Goal: Information Seeking & Learning: Learn about a topic

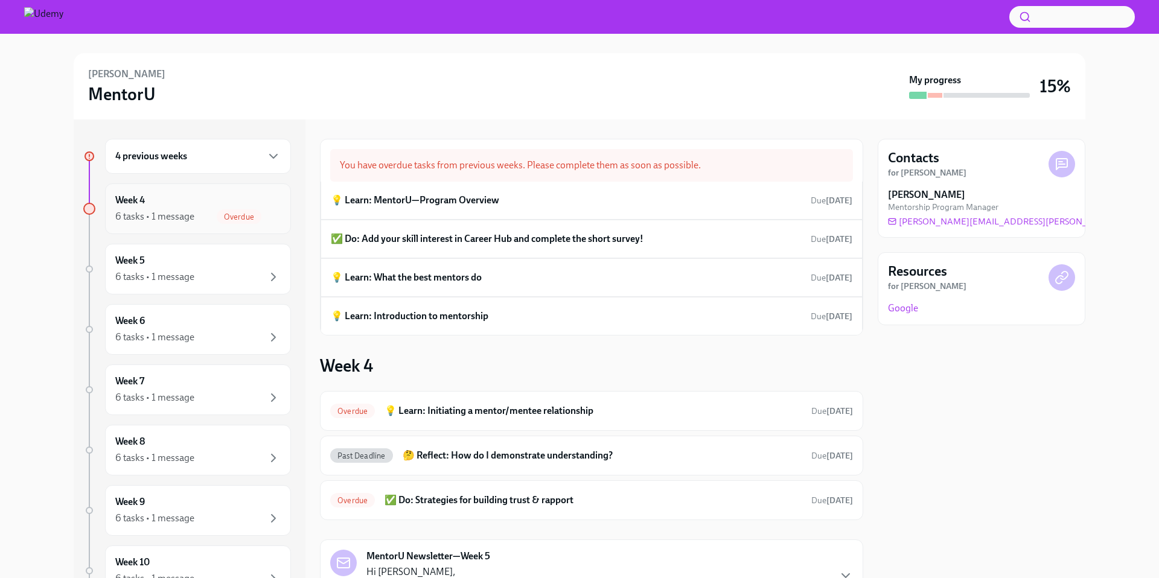
click at [142, 196] on h6 "Week 4" at bounding box center [130, 200] width 30 height 13
click at [266, 223] on icon "button" at bounding box center [273, 217] width 14 height 14
click at [241, 216] on span "Overdue" at bounding box center [239, 217] width 45 height 9
click at [598, 207] on div "💡 Learn: MentorU—Program Overview Due Jul 19th" at bounding box center [592, 200] width 522 height 18
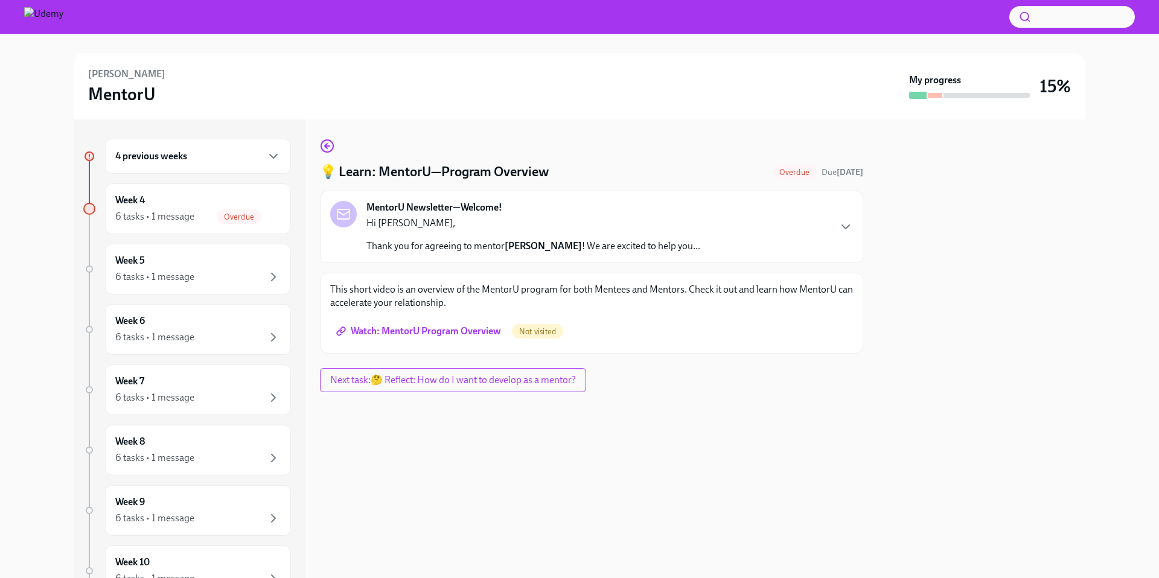
click at [463, 328] on span "Watch: MentorU Program Overview" at bounding box center [420, 331] width 162 height 12
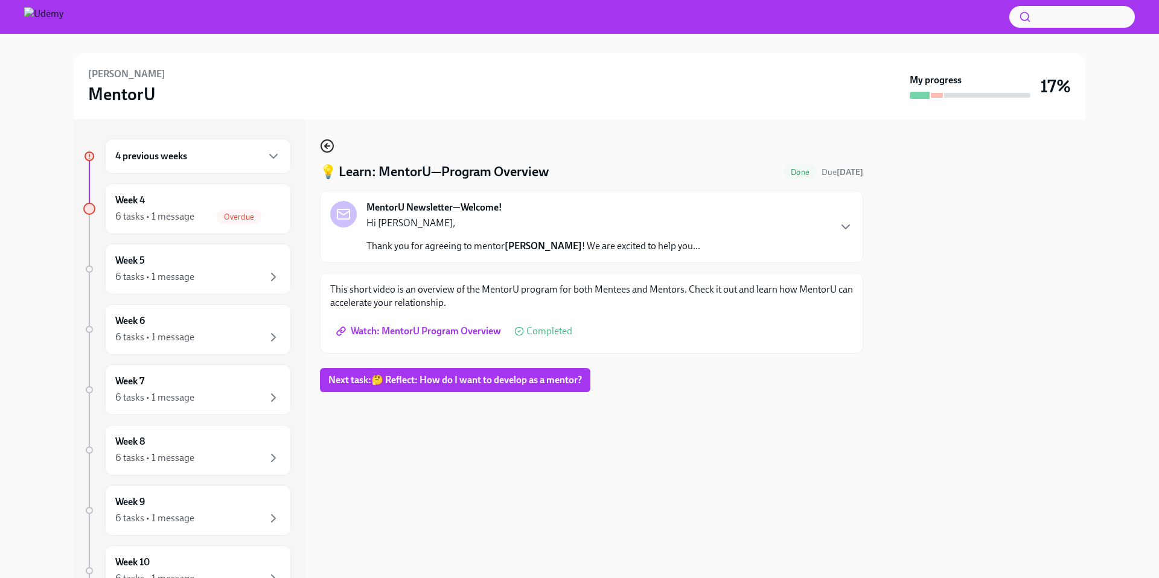
click at [330, 148] on icon "button" at bounding box center [327, 146] width 14 height 14
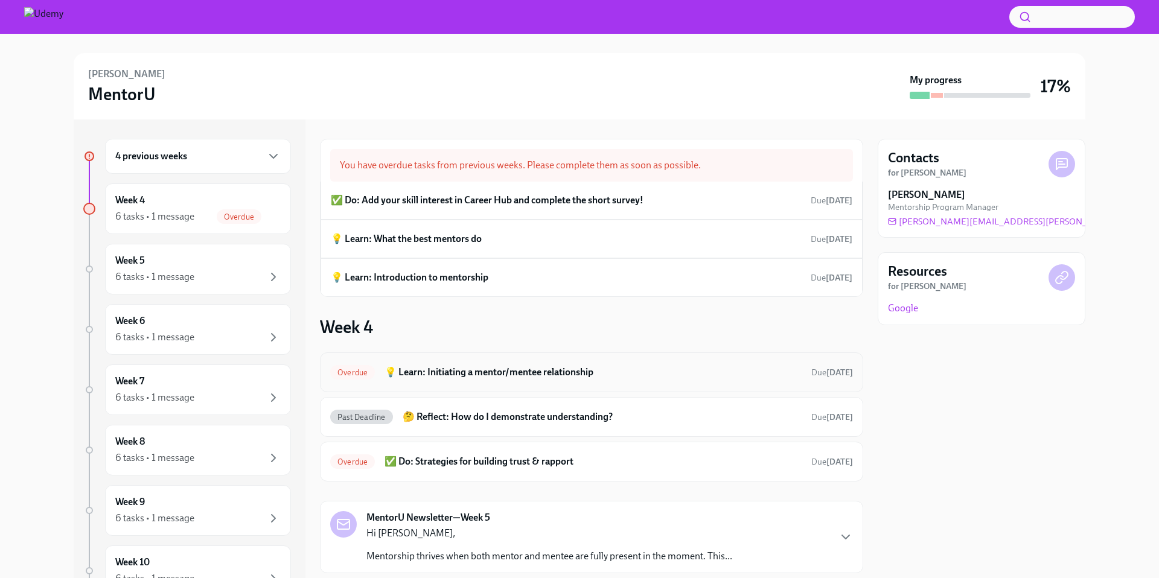
click at [658, 372] on h6 "💡 Learn: Initiating a mentor/mentee relationship" at bounding box center [593, 372] width 417 height 13
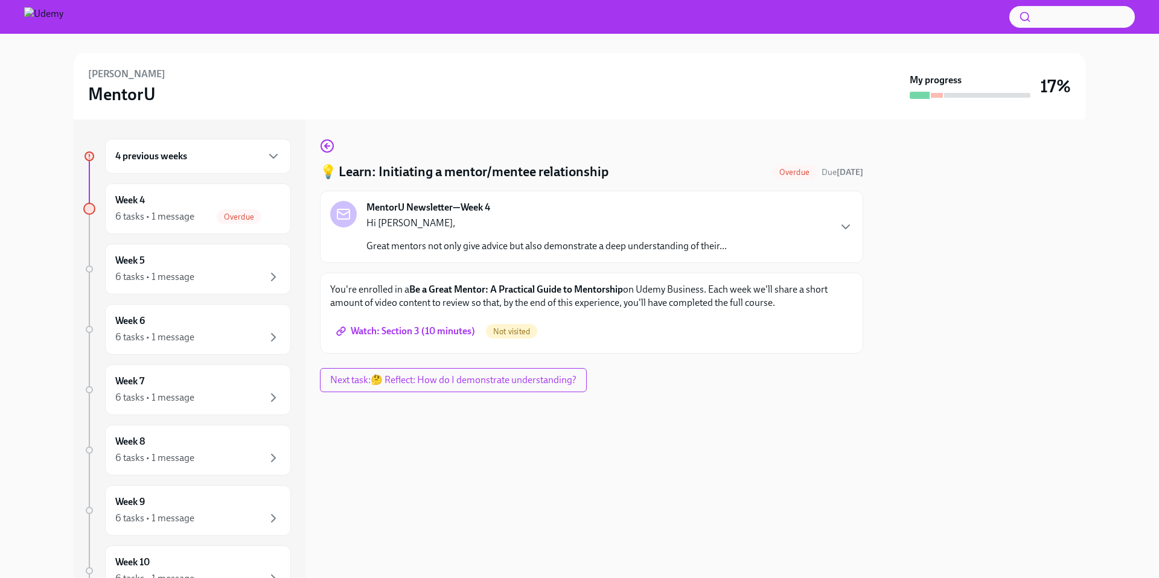
click at [443, 333] on span "Watch: Section 3 (10 minutes)" at bounding box center [407, 331] width 136 height 12
click at [317, 145] on div "4 previous weeks Week 4 6 tasks • 1 message Overdue Week 5 6 tasks • 1 message …" at bounding box center [580, 349] width 1012 height 459
click at [324, 139] on icon "button" at bounding box center [327, 146] width 14 height 14
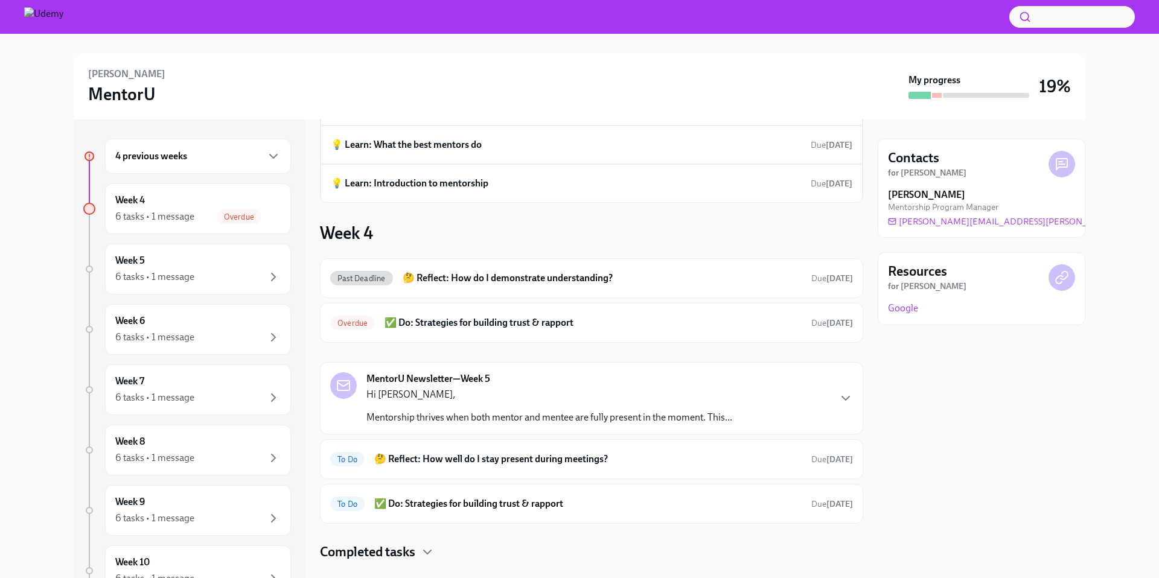
scroll to position [102, 0]
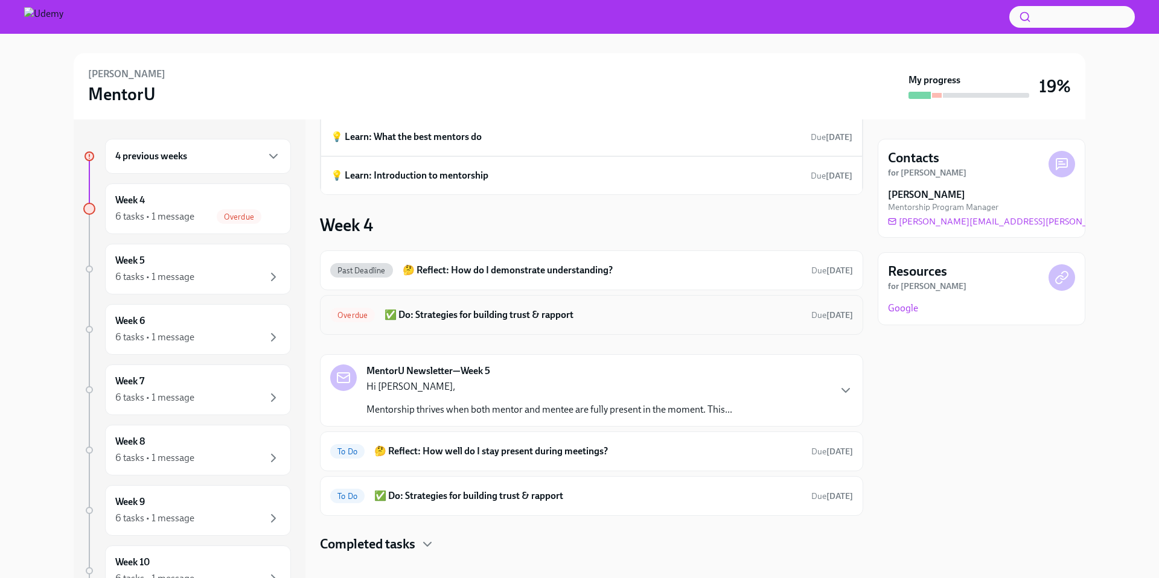
click at [580, 322] on div "Overdue ✅ Do: Strategies for building trust & rapport Due 2 days ago" at bounding box center [591, 315] width 523 height 19
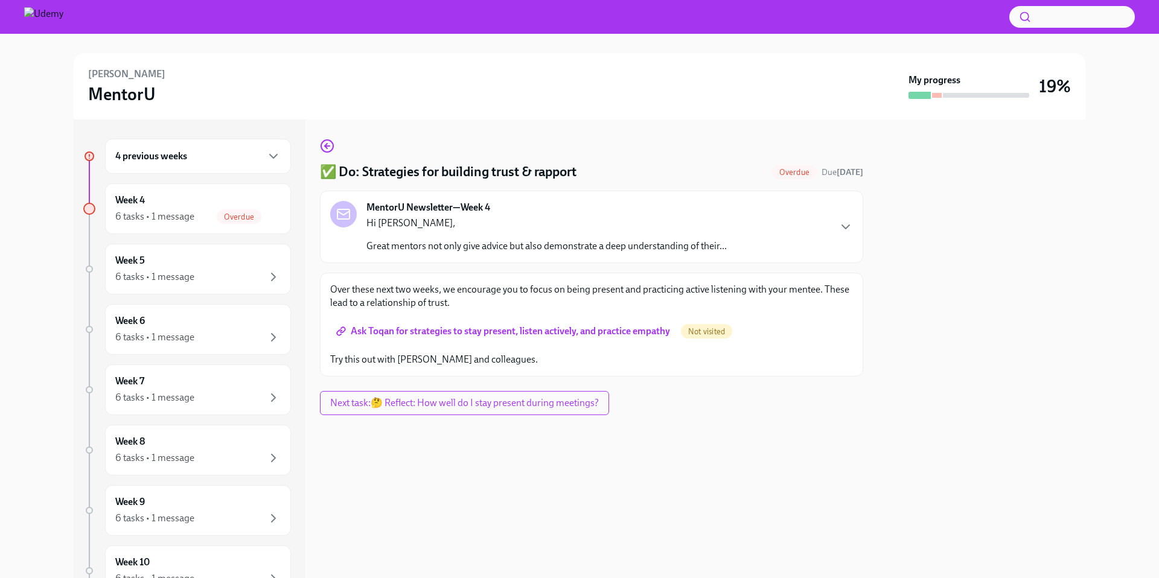
click at [560, 336] on span "Ask Toqan for strategies to stay present, listen actively, and practice empathy" at bounding box center [504, 331] width 331 height 12
click at [330, 150] on icon "button" at bounding box center [327, 146] width 14 height 14
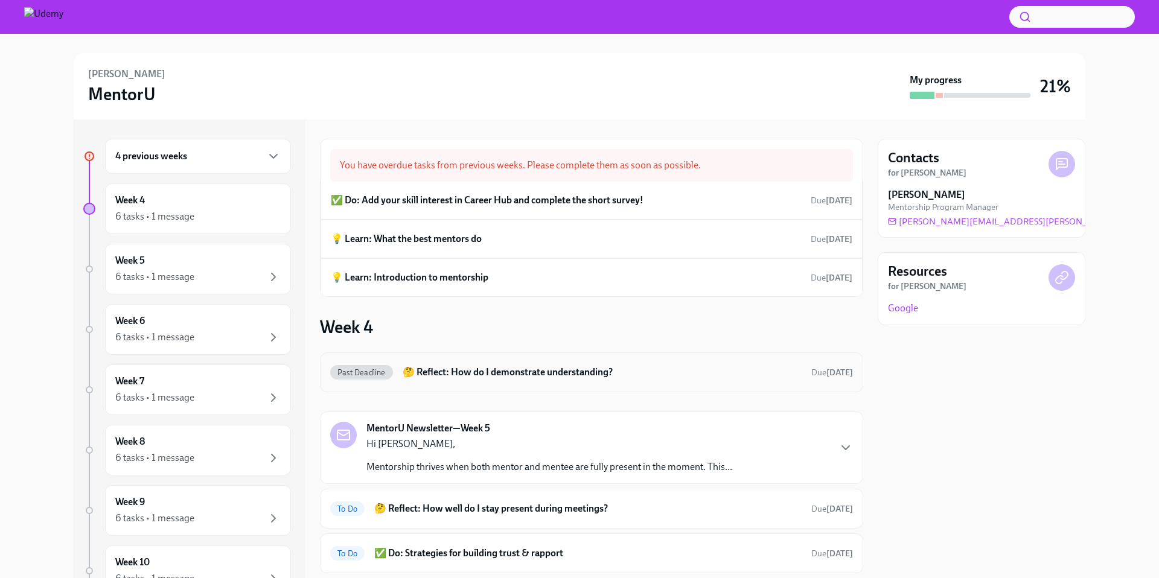
scroll to position [71, 0]
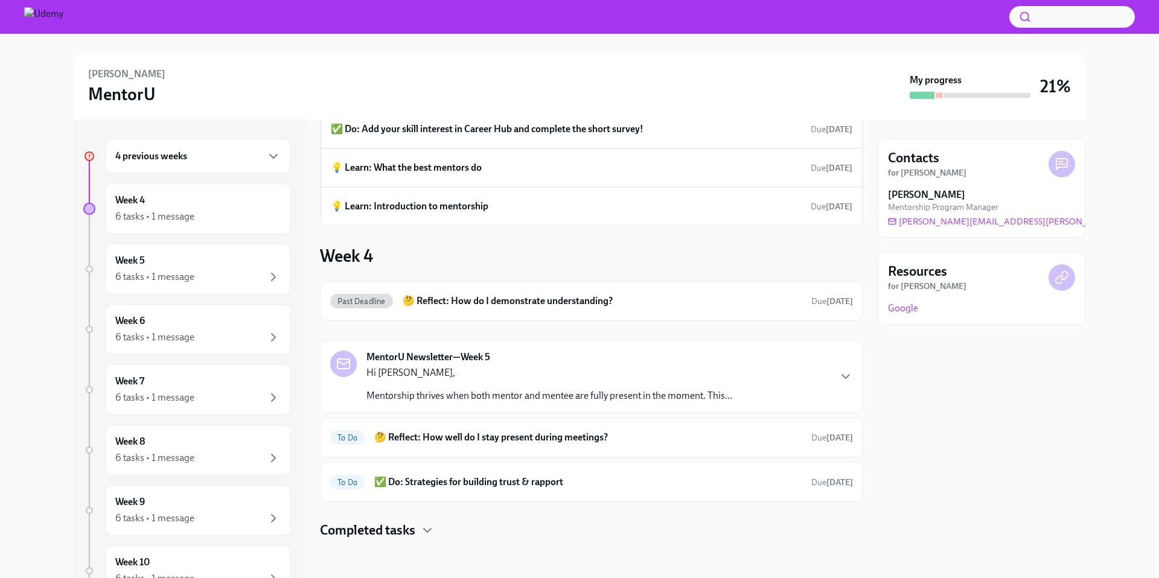
click at [623, 388] on div "Hi Cristover, Mentorship thrives when both mentor and mentee are fully present …" at bounding box center [549, 384] width 366 height 36
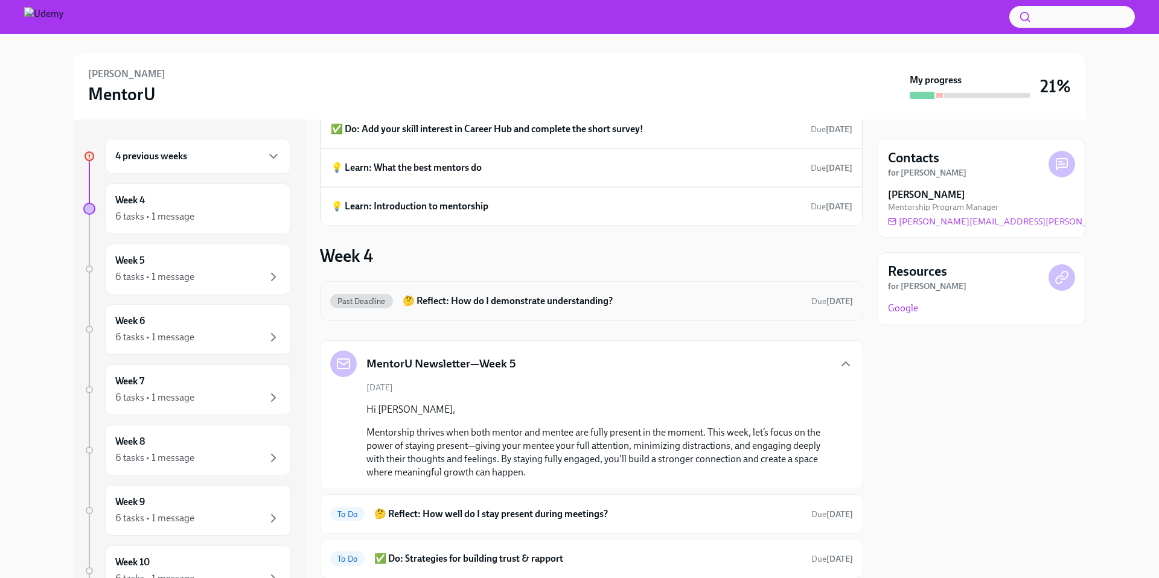
click at [619, 309] on div "Past Deadline 🤔 Reflect: How do I demonstrate understanding? Due 2 days ago" at bounding box center [591, 301] width 523 height 19
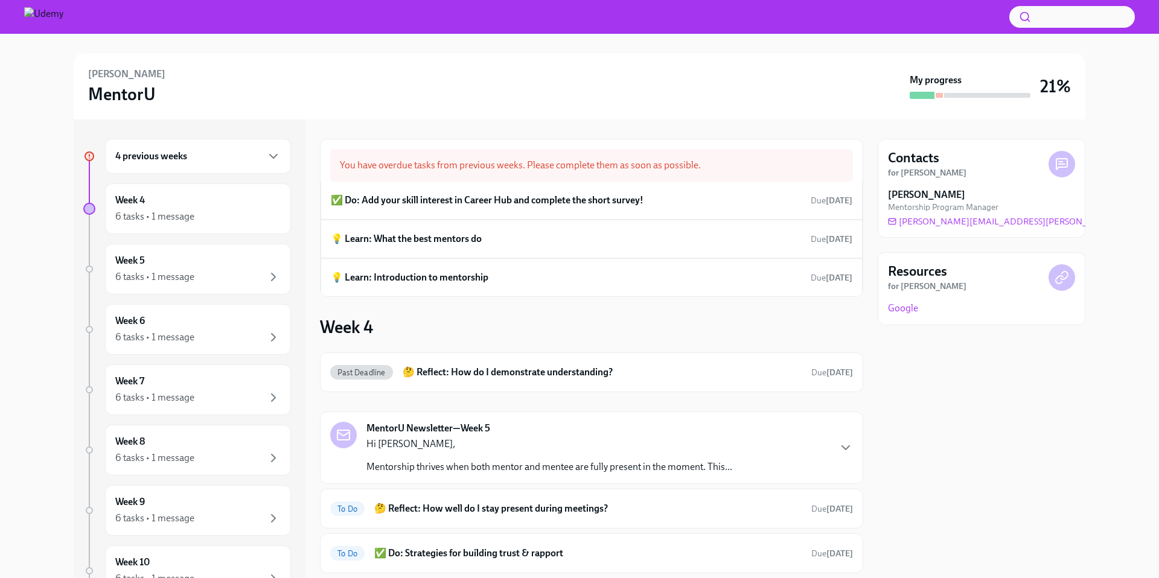
scroll to position [16, 0]
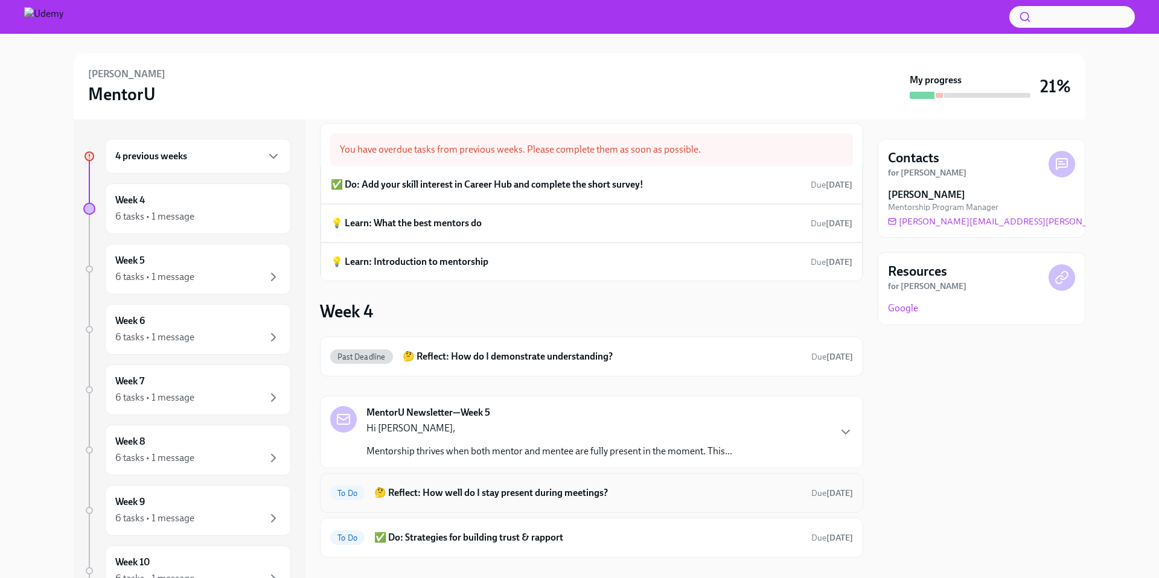
click at [626, 492] on h6 "🤔 Reflect: How well do I stay present during meetings?" at bounding box center [587, 493] width 427 height 13
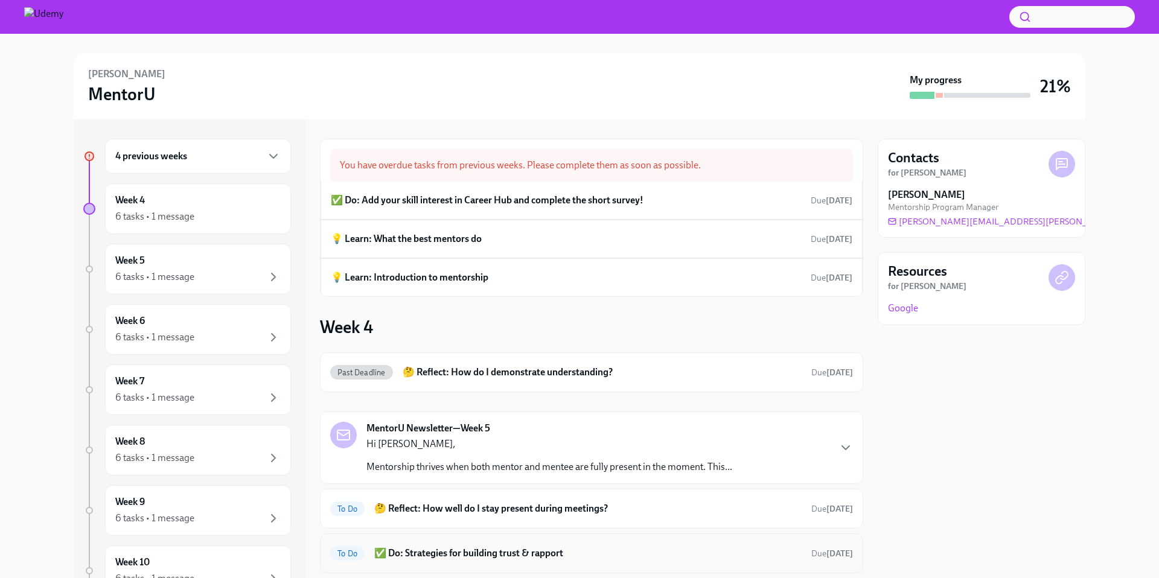
click at [542, 547] on h6 "✅ Do: Strategies for building trust & rapport" at bounding box center [587, 553] width 427 height 13
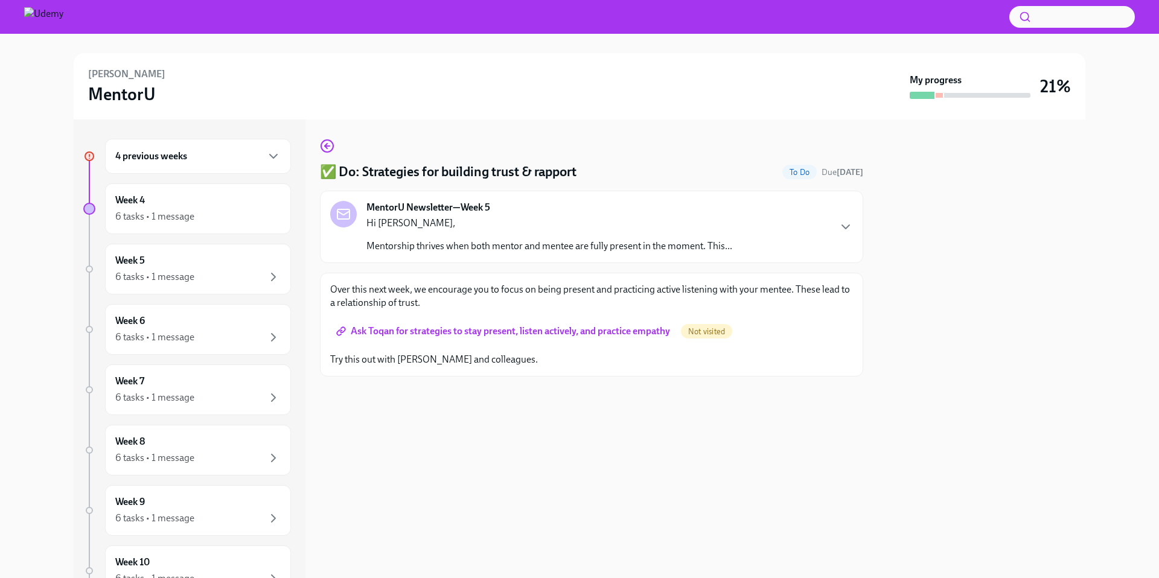
click at [623, 330] on span "Ask Toqan for strategies to stay present, listen actively, and practice empathy" at bounding box center [504, 331] width 331 height 12
click at [266, 221] on icon "button" at bounding box center [273, 217] width 14 height 14
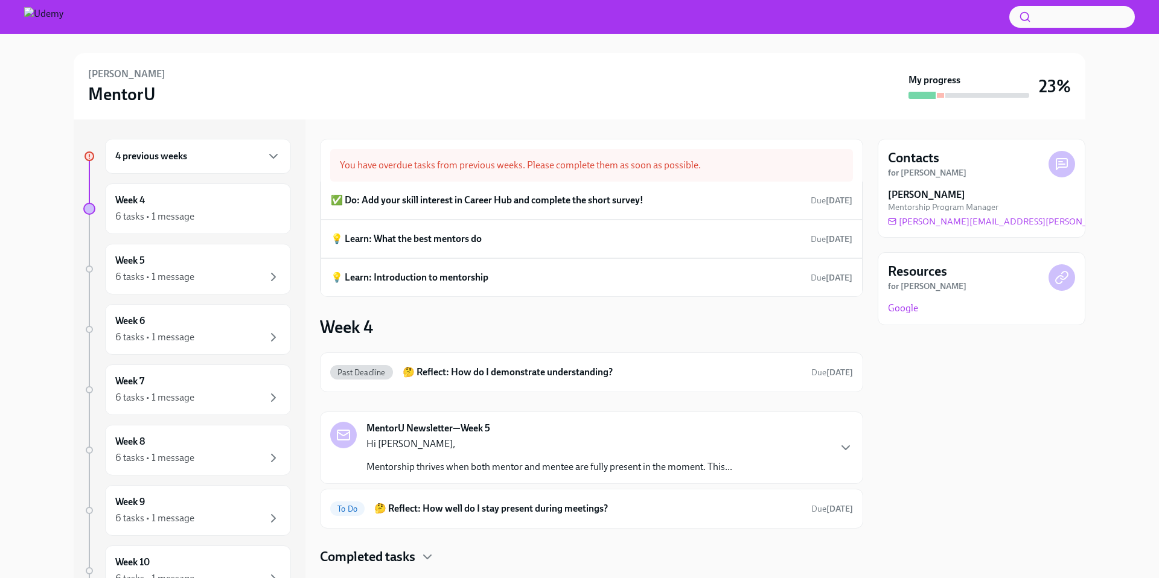
scroll to position [8, 0]
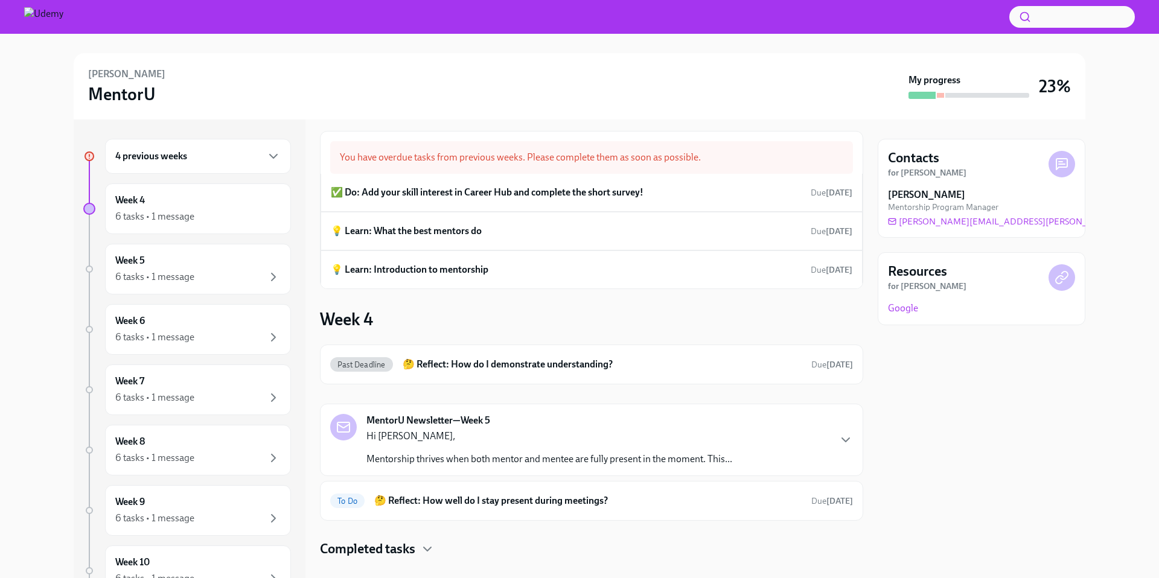
click at [239, 152] on div "4 previous weeks" at bounding box center [197, 156] width 165 height 14
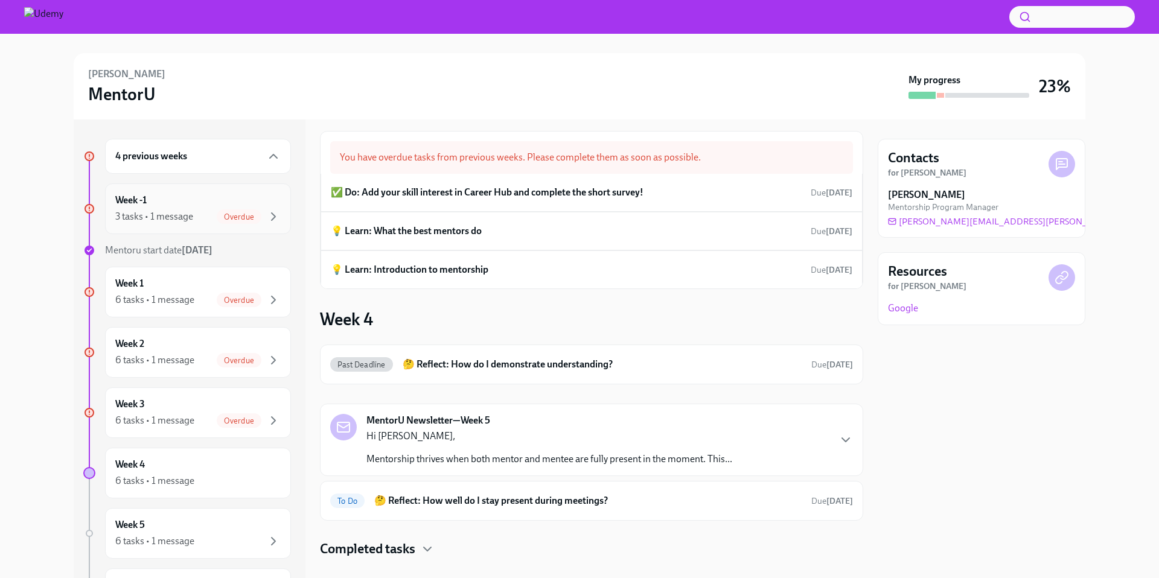
click at [217, 210] on div "Overdue" at bounding box center [249, 217] width 64 height 14
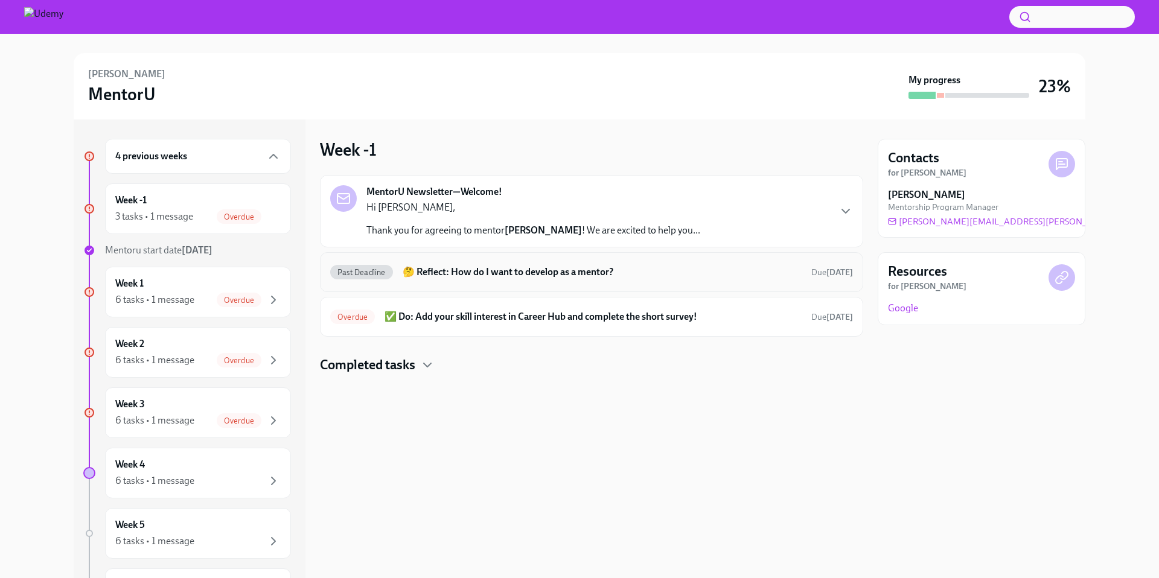
click at [503, 283] on div "Past Deadline 🤔 Reflect: How do I want to develop as a mentor? Due Jul 19th" at bounding box center [591, 272] width 543 height 40
click at [507, 275] on h6 "🤔 Reflect: How do I want to develop as a mentor?" at bounding box center [602, 272] width 399 height 13
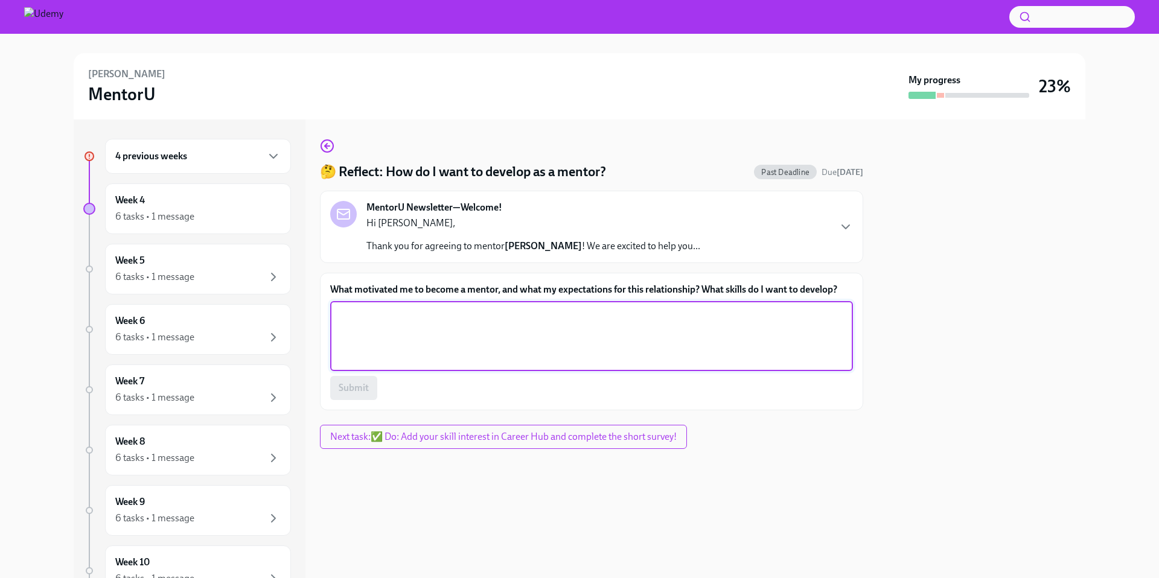
click at [482, 359] on textarea "What motivated me to become a mentor, and what my expectations for this relatio…" at bounding box center [592, 336] width 508 height 58
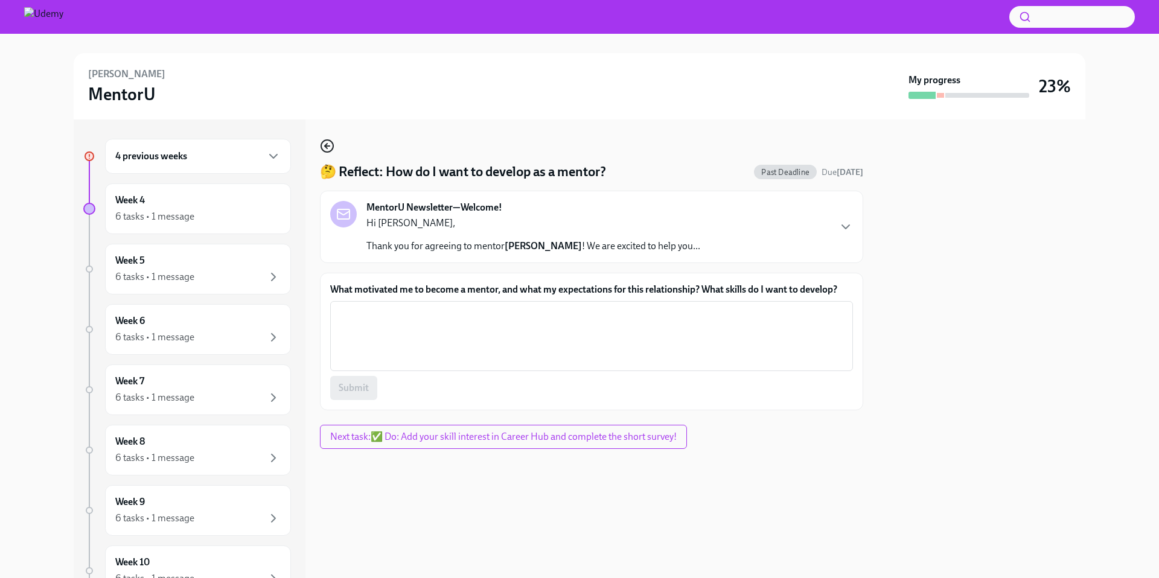
click at [333, 146] on circle "button" at bounding box center [327, 146] width 12 height 12
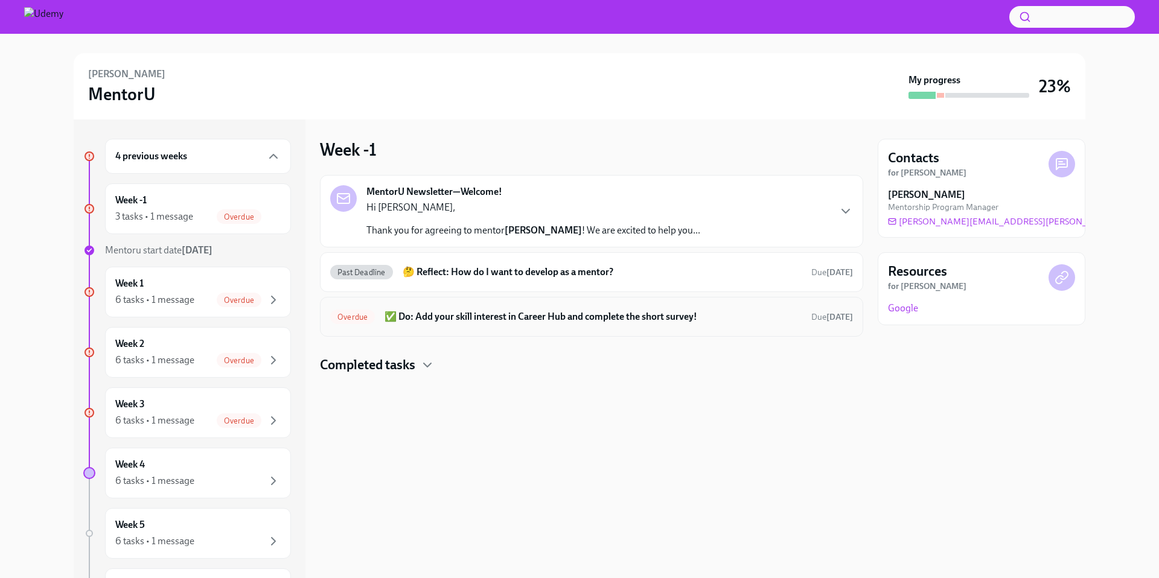
click at [466, 334] on div "Overdue ✅ Do: Add your skill interest in Career Hub and complete the short surv…" at bounding box center [591, 317] width 543 height 40
click at [469, 322] on h6 "✅ Do: Add your skill interest in Career Hub and complete the short survey!" at bounding box center [593, 316] width 417 height 13
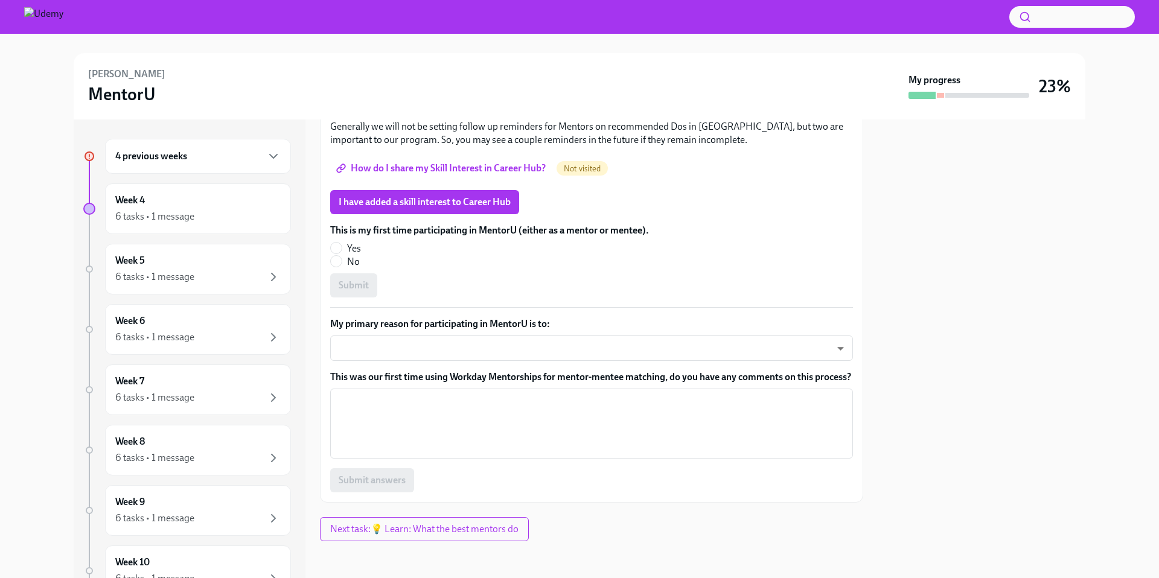
scroll to position [211, 0]
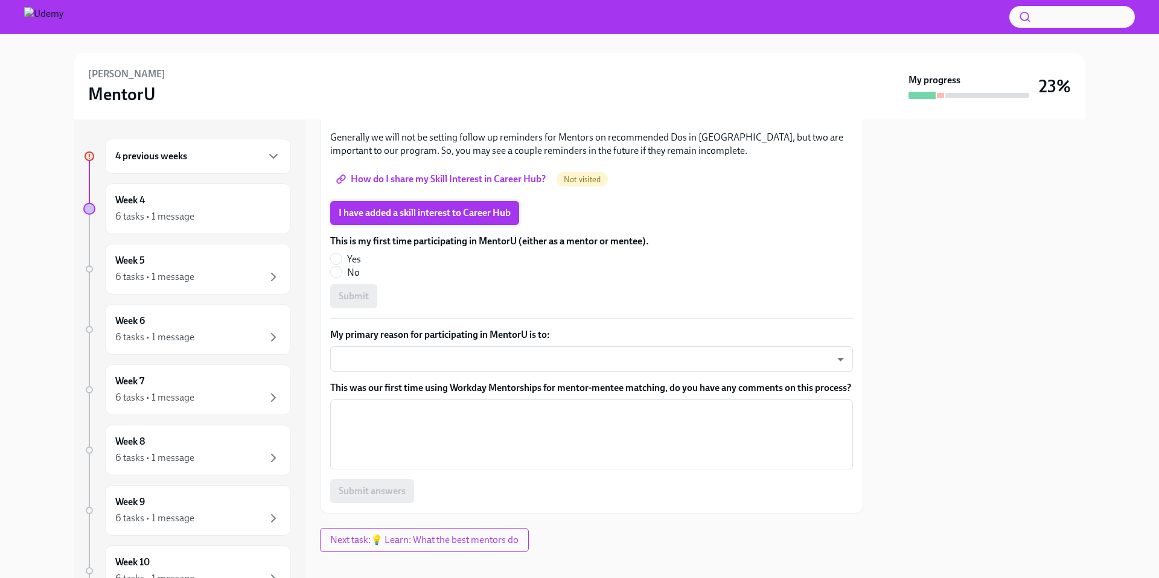
click at [463, 211] on span "I have added a skill interest to Career Hub" at bounding box center [425, 213] width 172 height 12
click at [341, 271] on input "No" at bounding box center [336, 272] width 11 height 11
radio input "true"
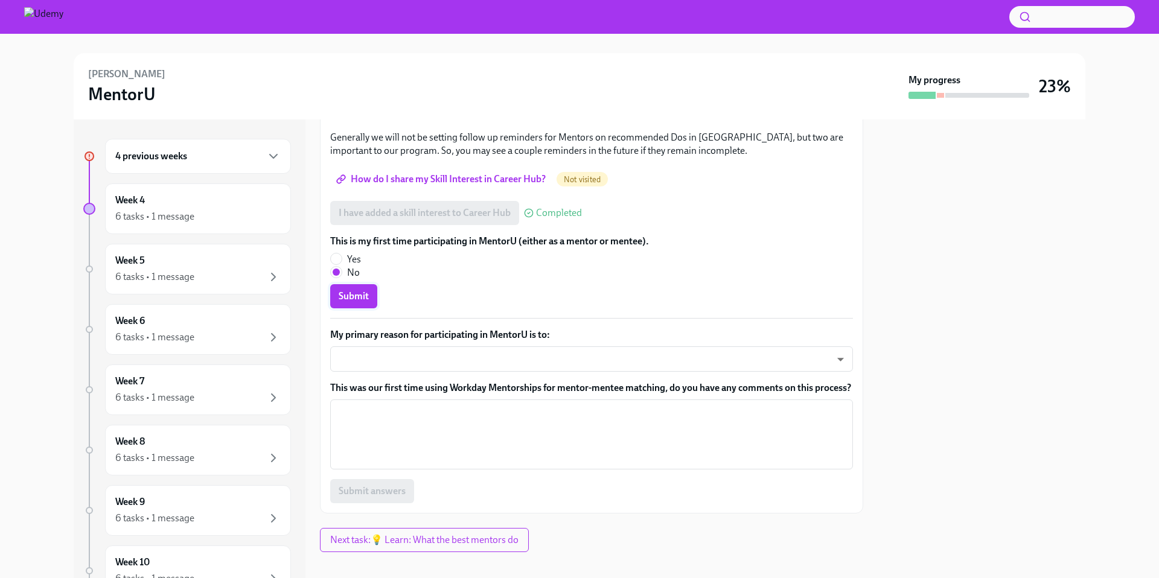
click at [354, 299] on span "Submit" at bounding box center [354, 296] width 30 height 12
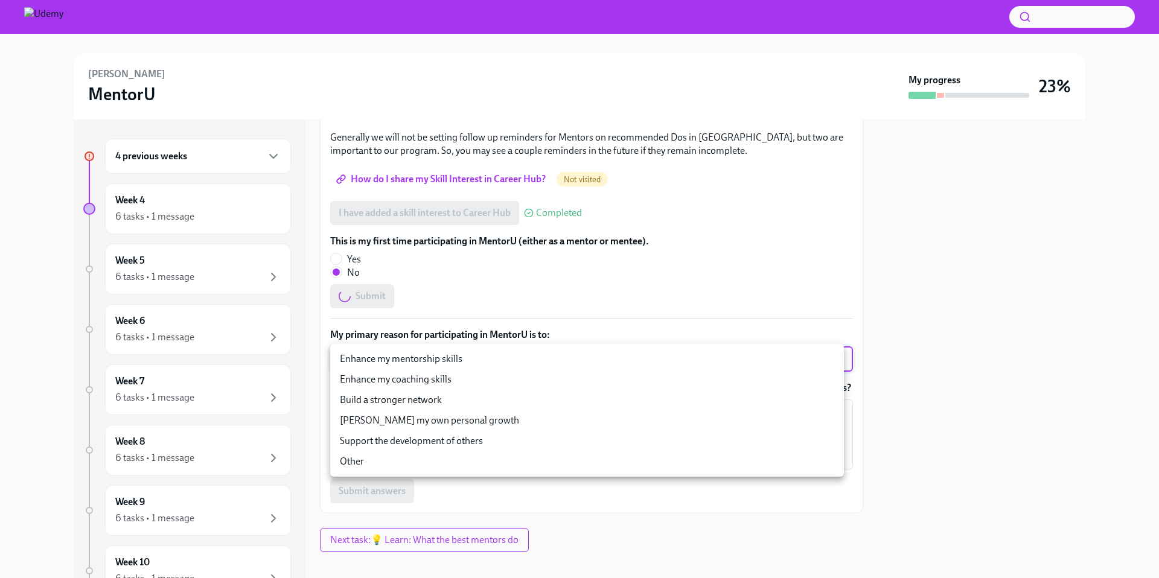
click at [455, 363] on body "Mehmet Rüçhan Yavuzdemir MentorU My progress 23% 4 previous weeks Week 4 6 task…" at bounding box center [579, 289] width 1159 height 578
click at [460, 380] on li "Enhance my coaching skills" at bounding box center [587, 380] width 514 height 21
type input "miBNaYzGO"
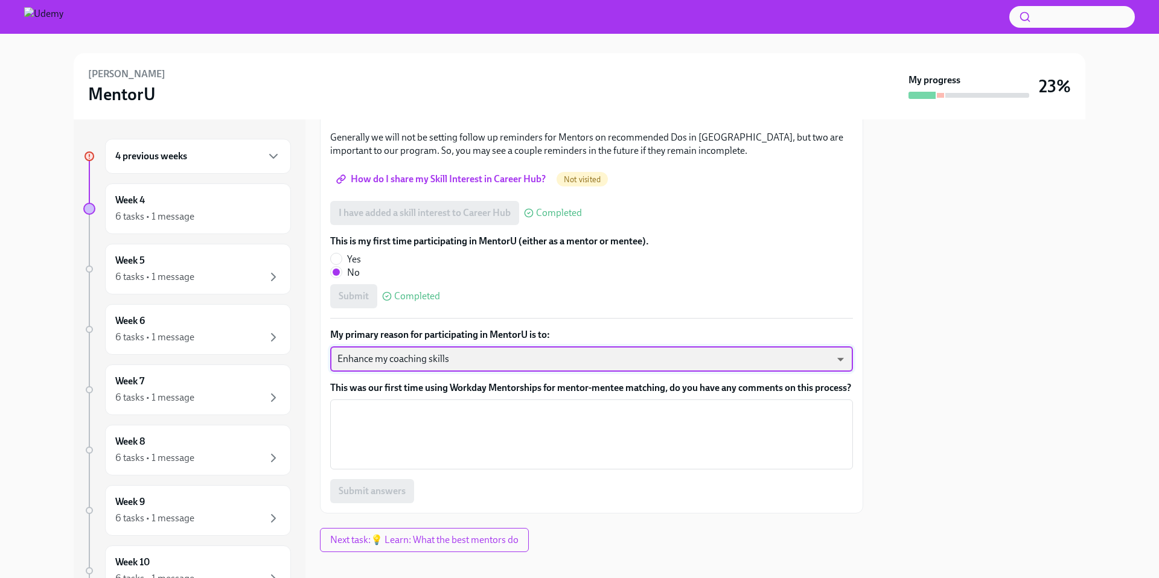
scroll to position [237, 0]
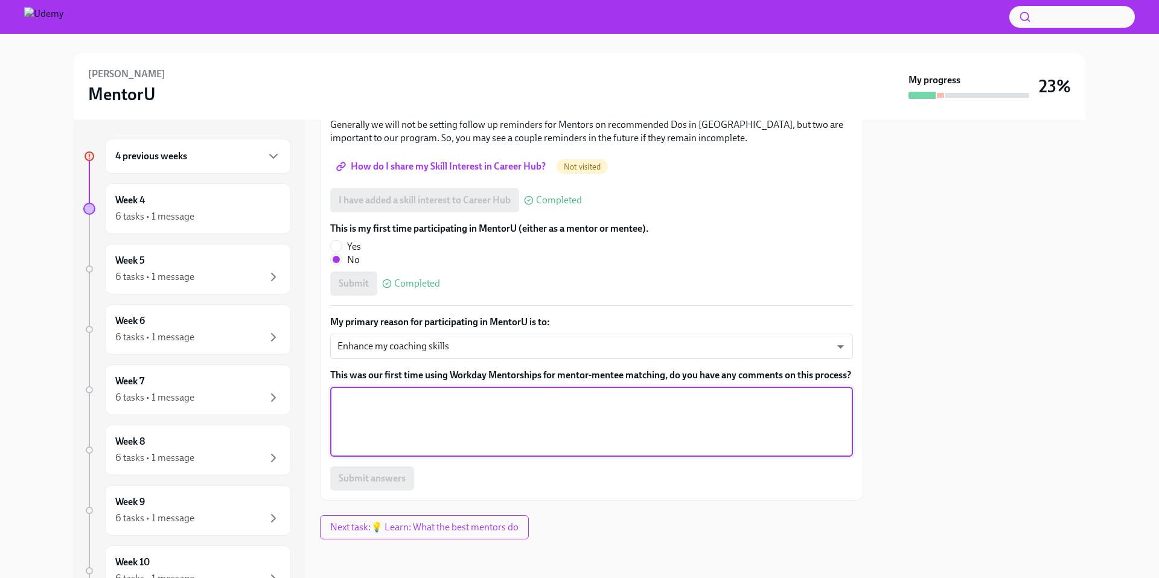
click at [450, 412] on textarea "This was our first time using Workday Mentorships for mentor-mentee matching, d…" at bounding box center [592, 422] width 508 height 58
type textarea "No"
click at [397, 475] on span "Submit answers" at bounding box center [372, 479] width 67 height 12
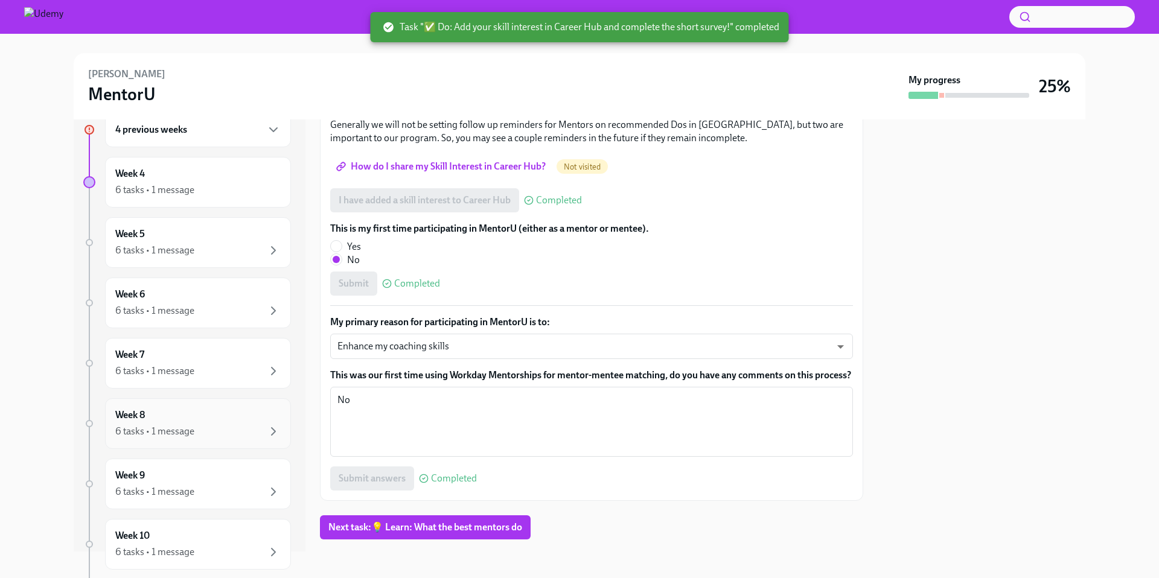
scroll to position [0, 0]
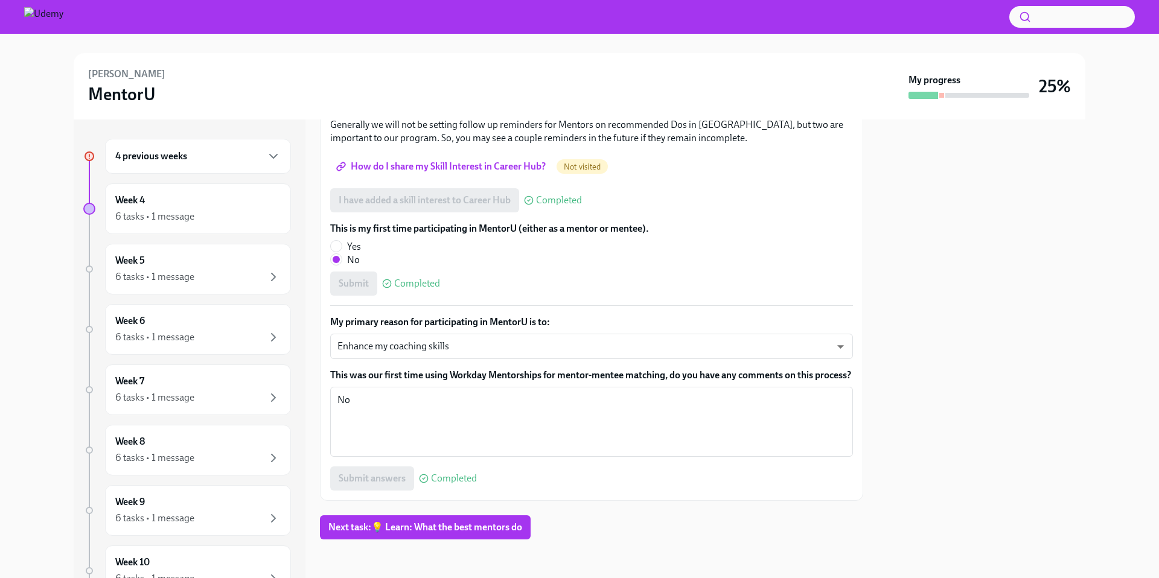
click at [277, 156] on div "4 previous weeks" at bounding box center [198, 156] width 186 height 35
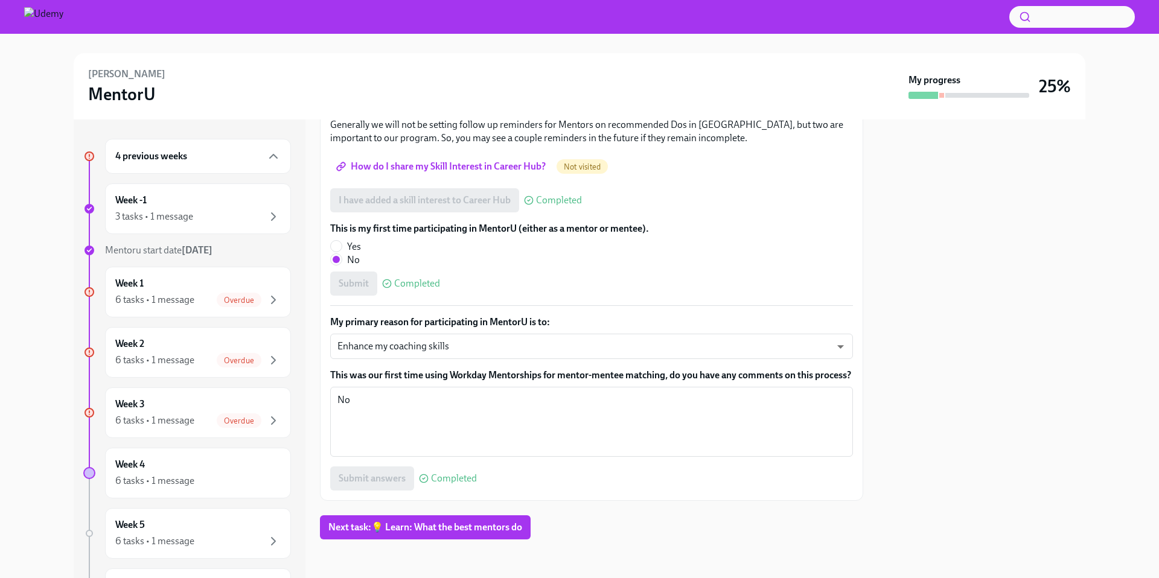
click at [250, 165] on div "4 previous weeks" at bounding box center [198, 156] width 186 height 35
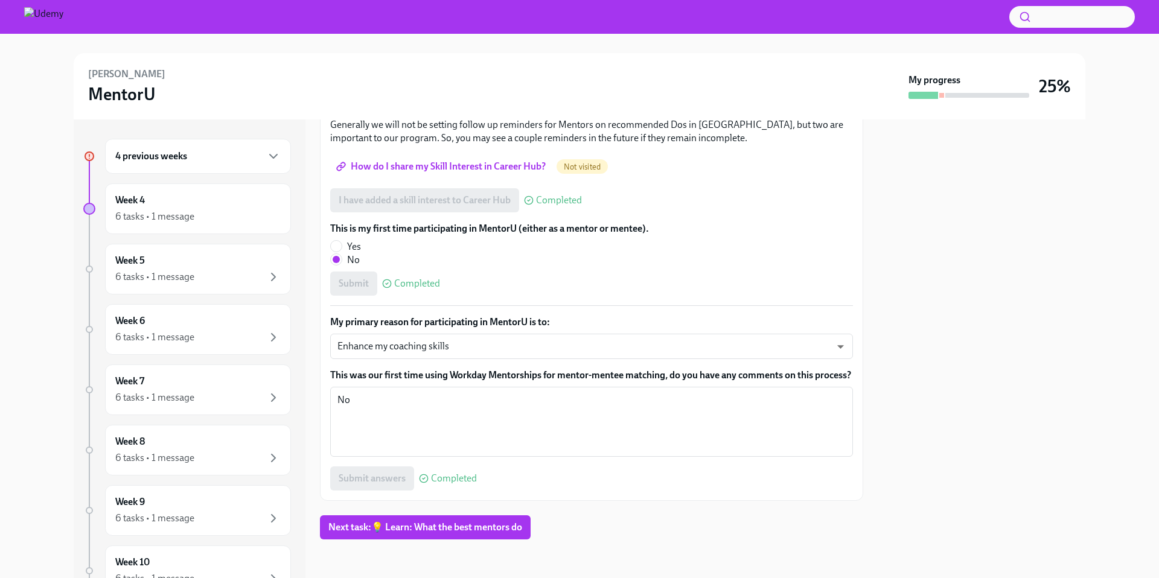
click at [249, 165] on div "4 previous weeks" at bounding box center [198, 156] width 186 height 35
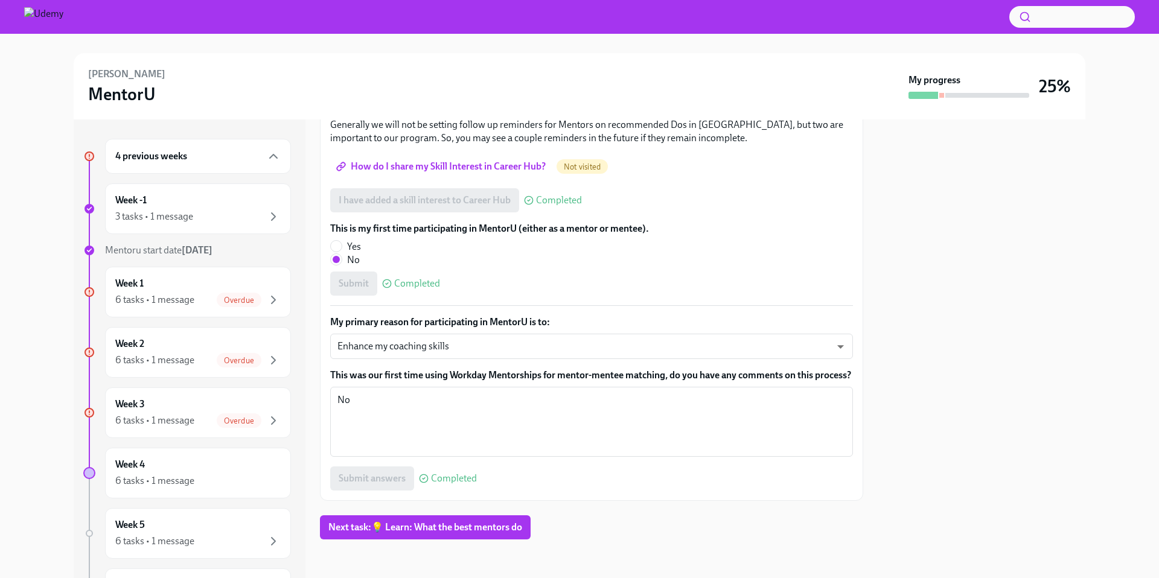
click at [251, 164] on div "4 previous weeks" at bounding box center [198, 156] width 186 height 35
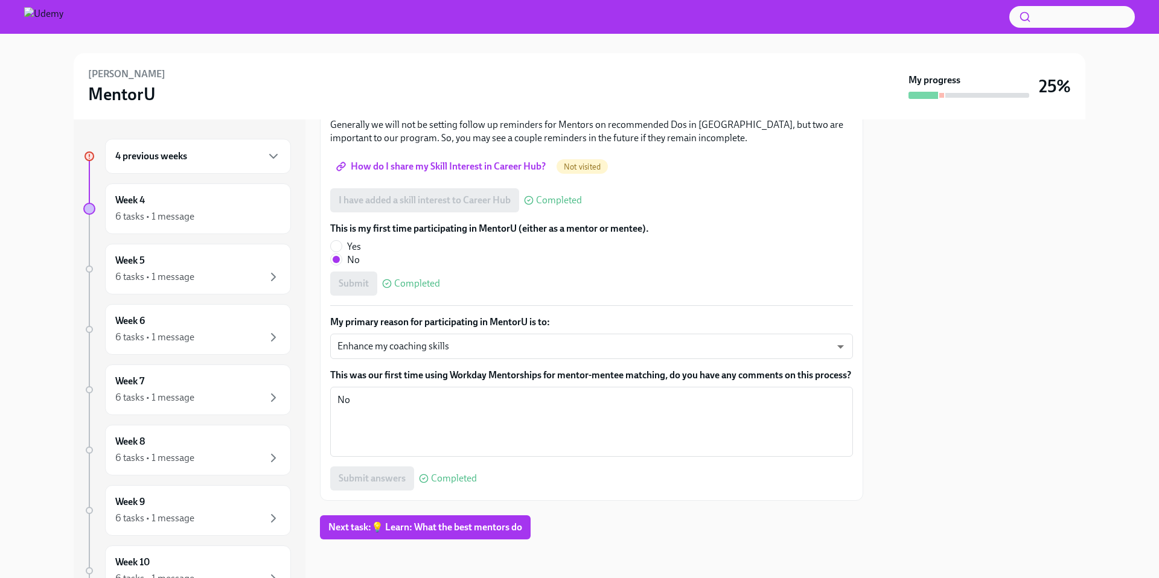
click at [251, 164] on div "4 previous weeks" at bounding box center [198, 156] width 186 height 35
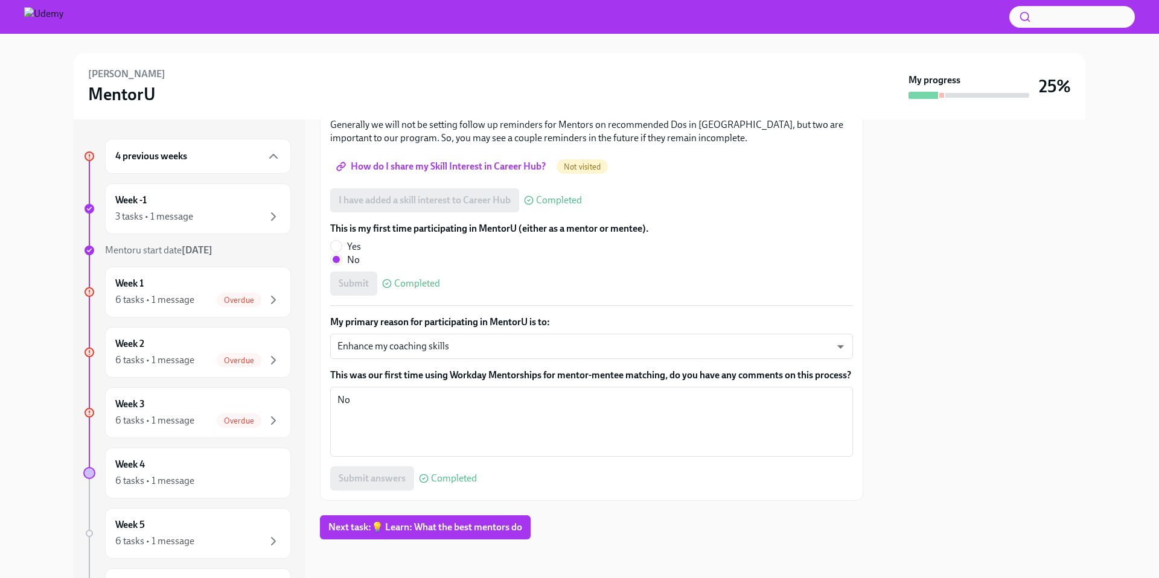
click at [251, 164] on div "4 previous weeks" at bounding box center [198, 156] width 186 height 35
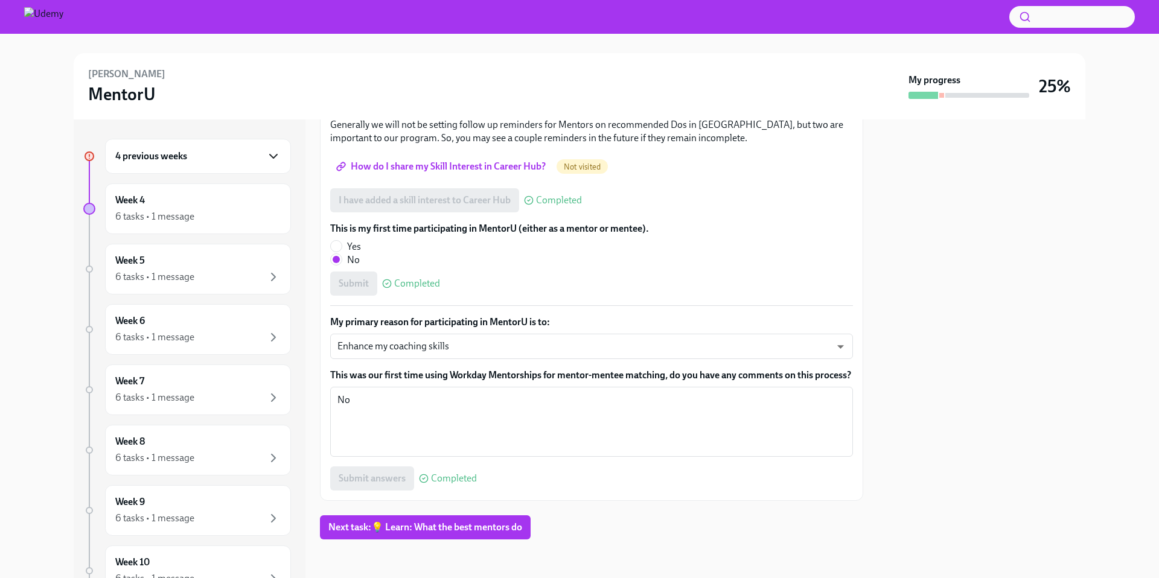
click at [266, 150] on icon "button" at bounding box center [273, 156] width 14 height 14
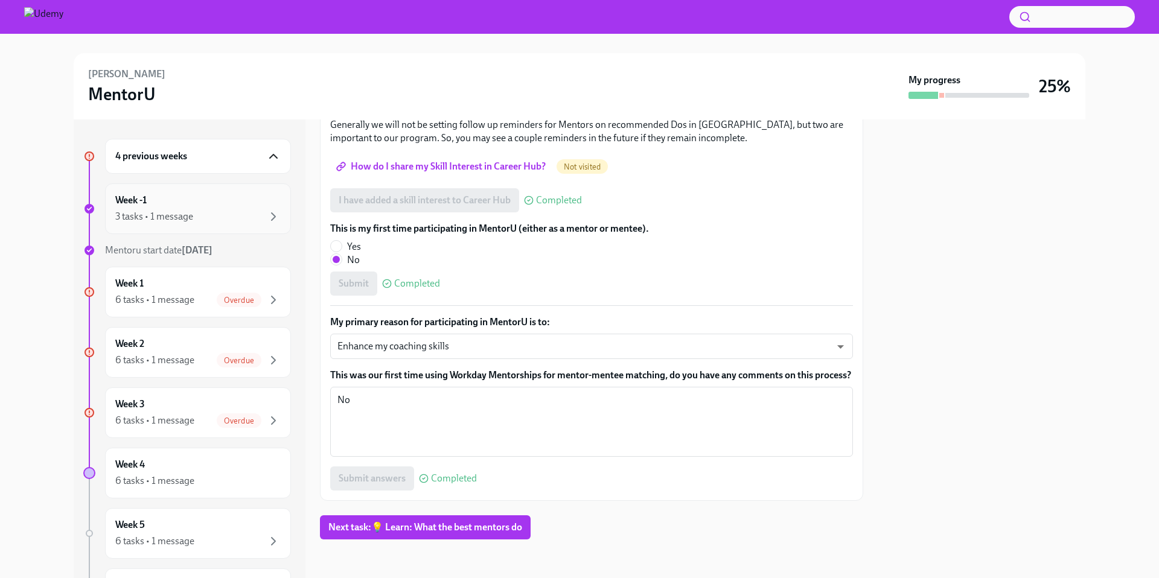
click at [234, 197] on div "Week -1 3 tasks • 1 message" at bounding box center [197, 209] width 165 height 30
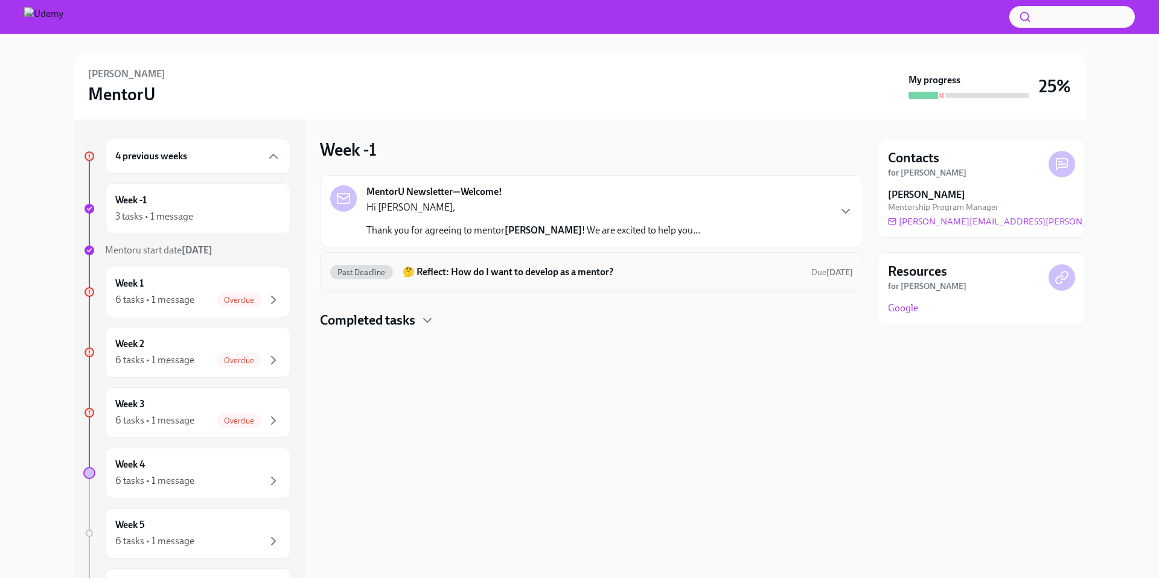
click at [587, 263] on div "Past Deadline 🤔 Reflect: How do I want to develop as a mentor? Due Jul 19th" at bounding box center [591, 272] width 523 height 19
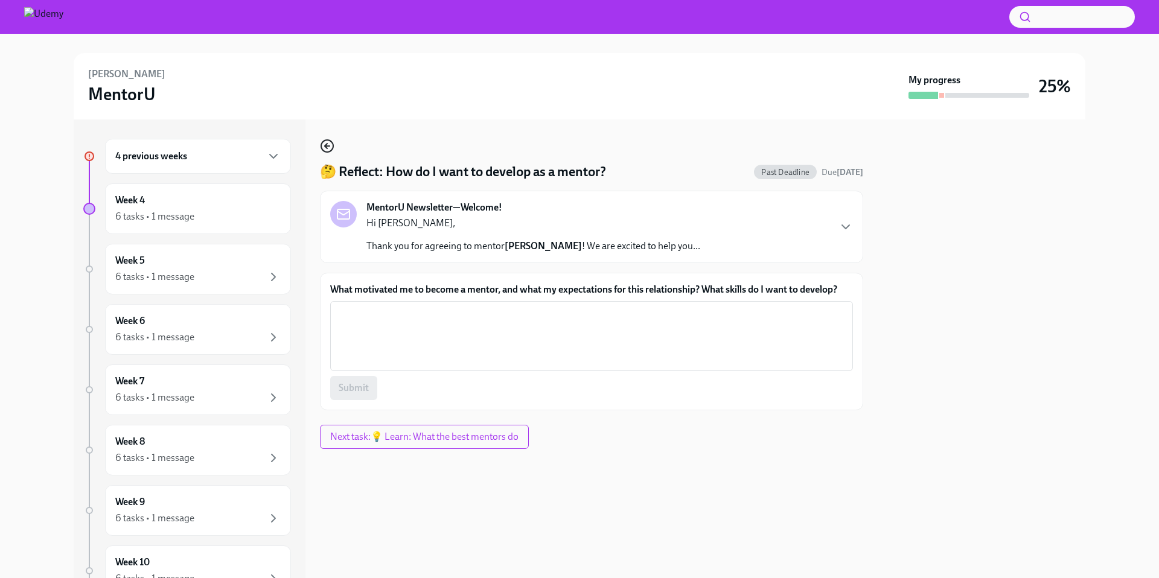
click at [329, 146] on icon "button" at bounding box center [327, 146] width 5 height 0
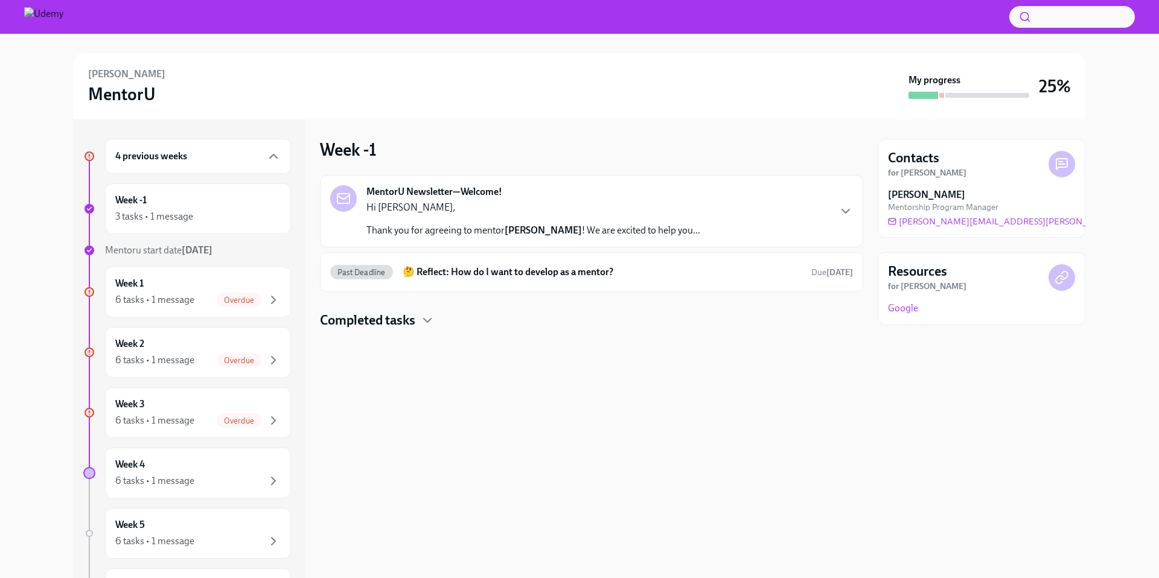
click at [401, 326] on h4 "Completed tasks" at bounding box center [367, 321] width 95 height 18
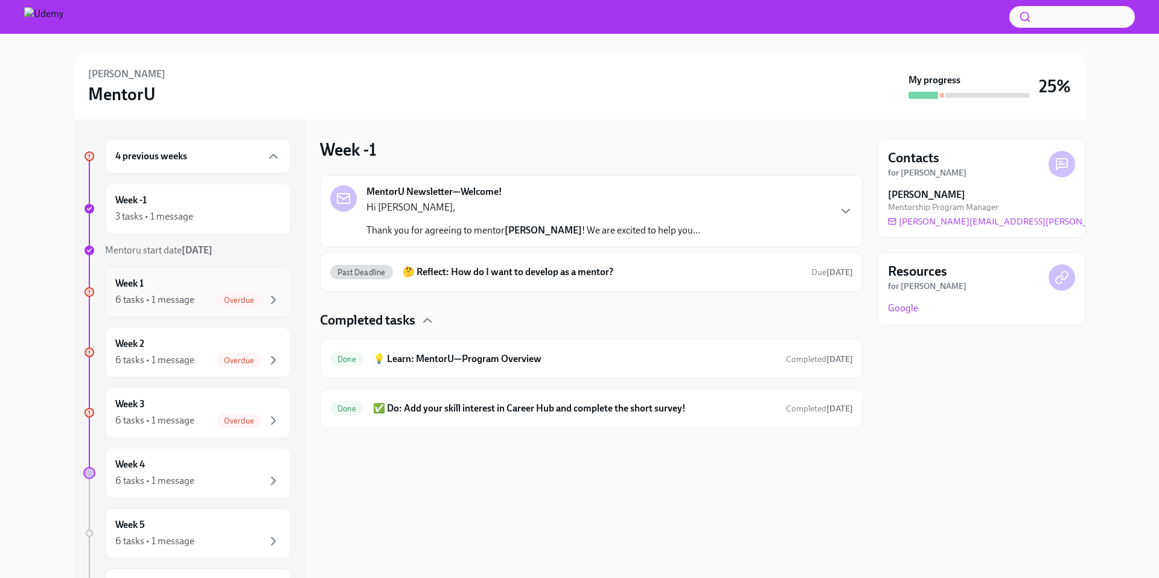
click at [199, 309] on div "Week 1 6 tasks • 1 message Overdue" at bounding box center [198, 292] width 186 height 51
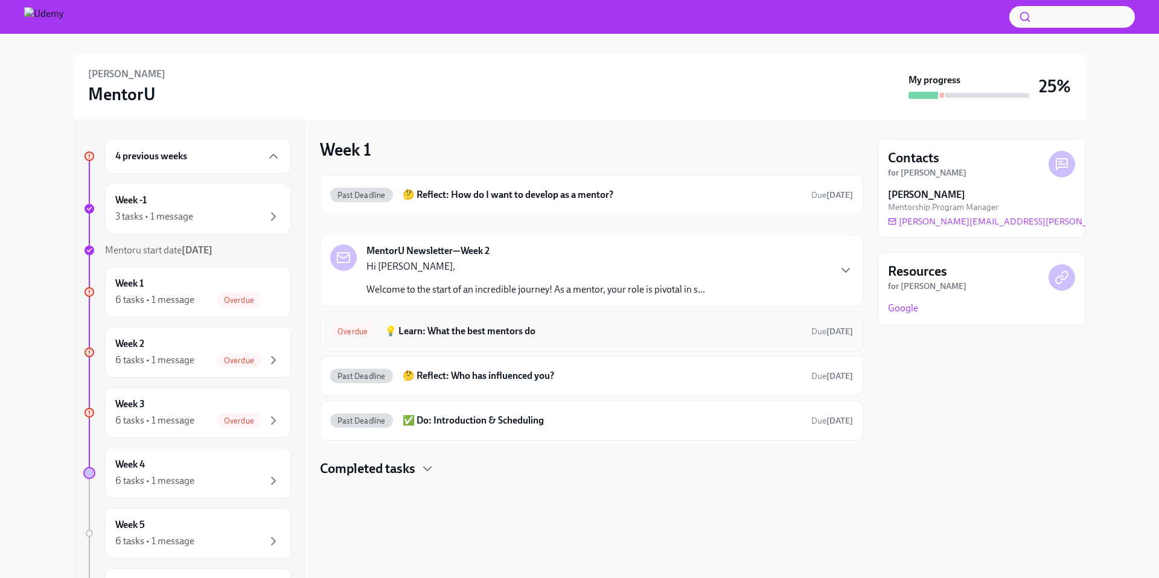
click at [563, 326] on h6 "💡 Learn: What the best mentors do" at bounding box center [593, 331] width 417 height 13
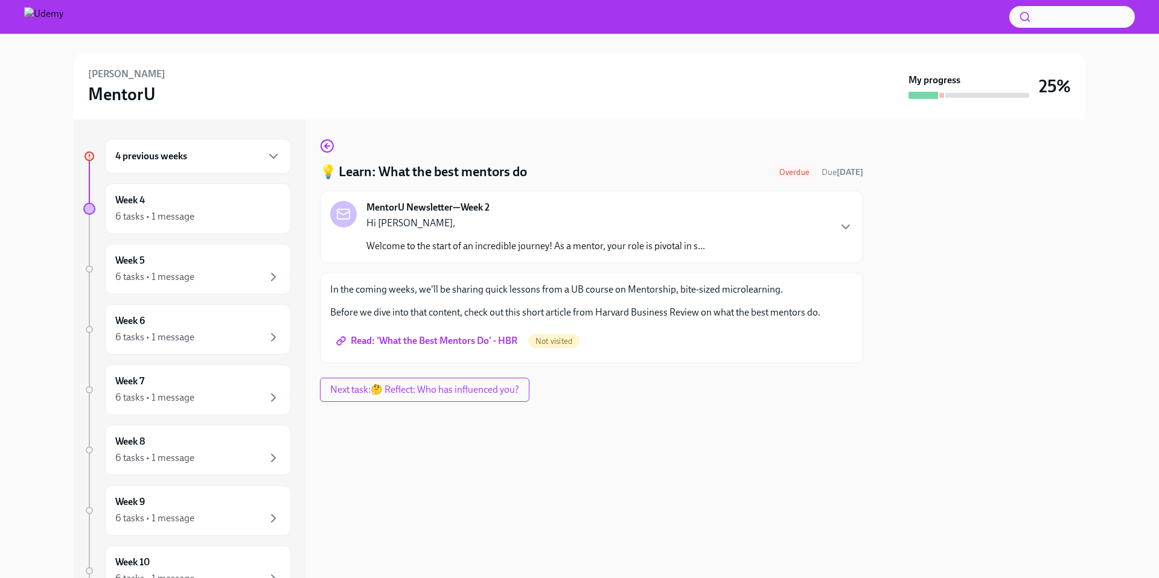
click at [484, 340] on span "Read: 'What the Best Mentors Do' - HBR" at bounding box center [428, 341] width 179 height 12
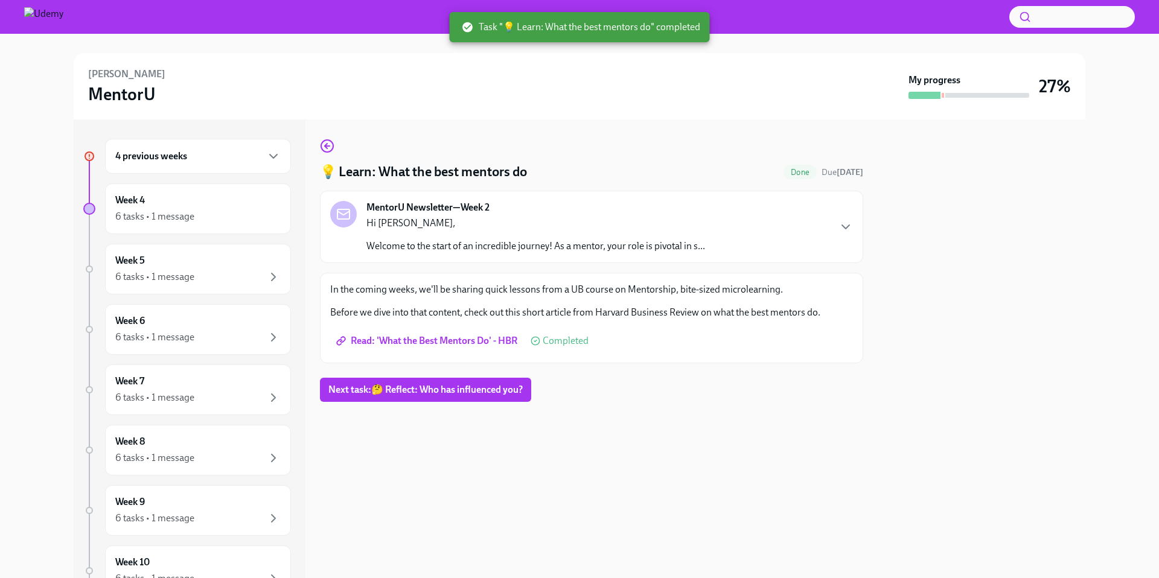
click at [335, 135] on div "💡 Learn: What the best mentors do Done Due Jul 26th MentorU Newsletter—Week 2 H…" at bounding box center [591, 349] width 543 height 459
click at [325, 146] on icon "button" at bounding box center [326, 146] width 2 height 5
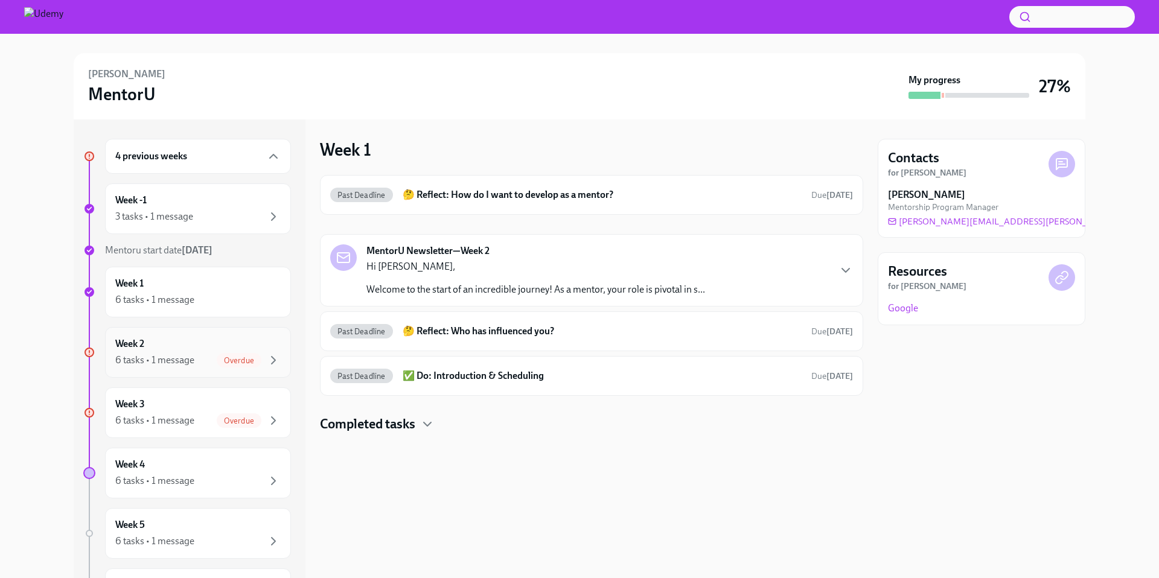
click at [178, 354] on div "6 tasks • 1 message" at bounding box center [154, 360] width 79 height 13
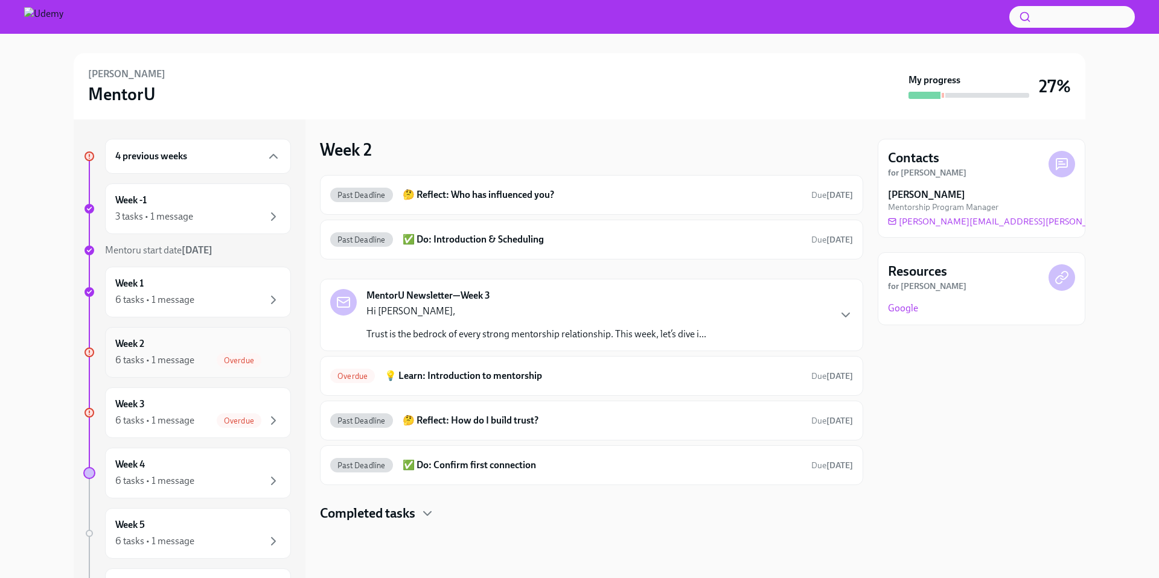
click at [201, 353] on div "6 tasks • 1 message Overdue" at bounding box center [197, 360] width 165 height 14
click at [480, 371] on h6 "💡 Learn: Introduction to mentorship" at bounding box center [593, 376] width 417 height 13
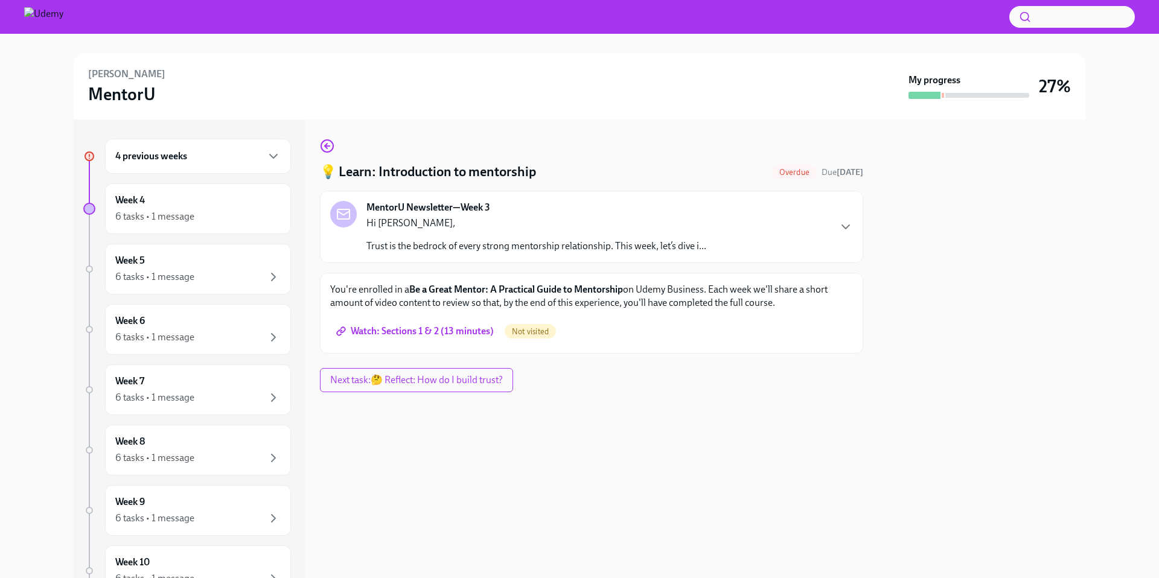
click at [469, 334] on span "Watch: Sections 1 & 2 (13 minutes)" at bounding box center [416, 331] width 155 height 12
click at [225, 269] on div "Week 5 6 tasks • 1 message" at bounding box center [197, 269] width 165 height 30
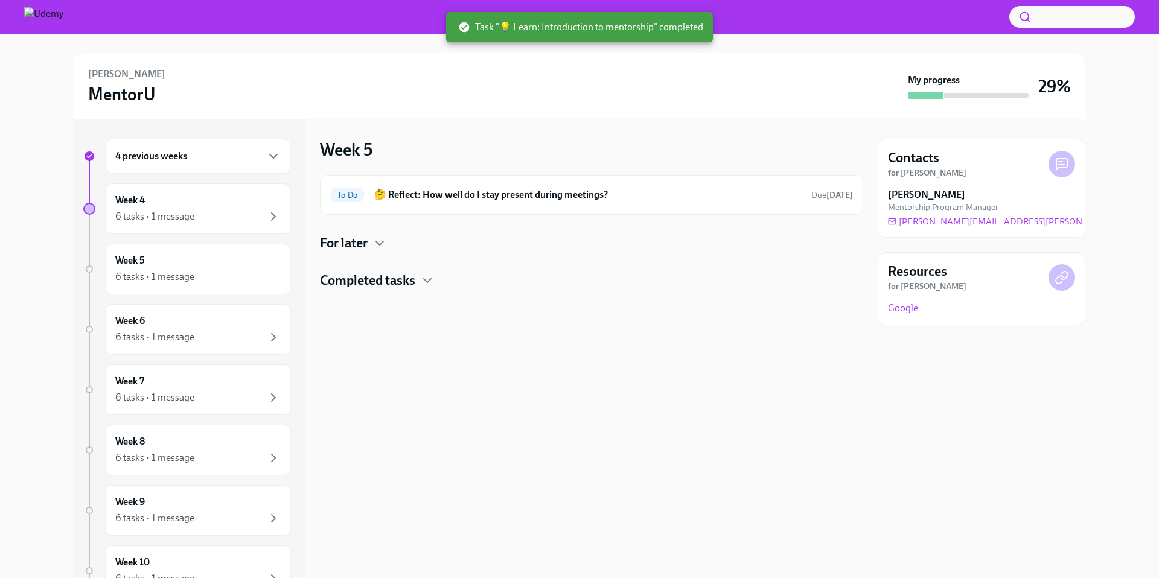
click at [265, 168] on div "4 previous weeks" at bounding box center [198, 156] width 186 height 35
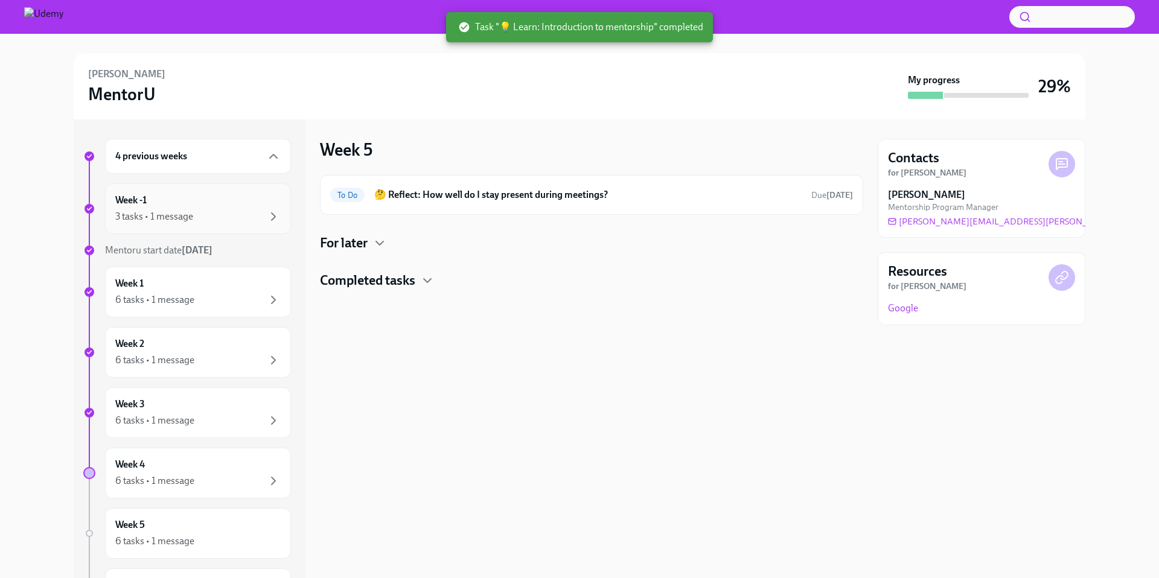
scroll to position [31, 0]
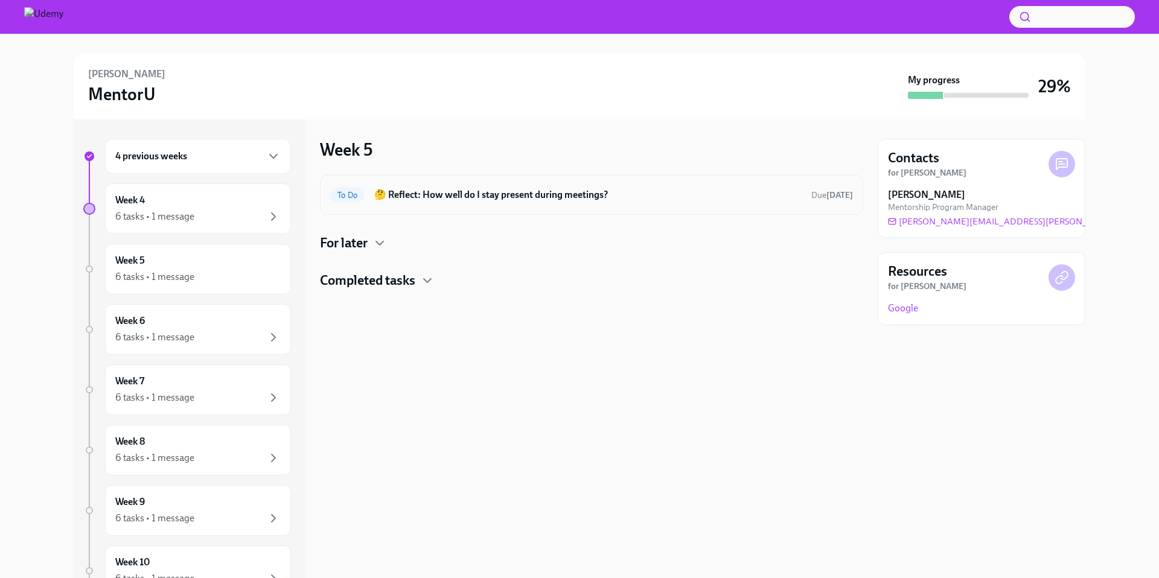
click at [445, 184] on div "To Do 🤔 Reflect: How well do I stay present during meetings? Due in 4 days" at bounding box center [591, 195] width 543 height 40
click at [444, 201] on h6 "🤔 Reflect: How well do I stay present during meetings?" at bounding box center [587, 194] width 427 height 13
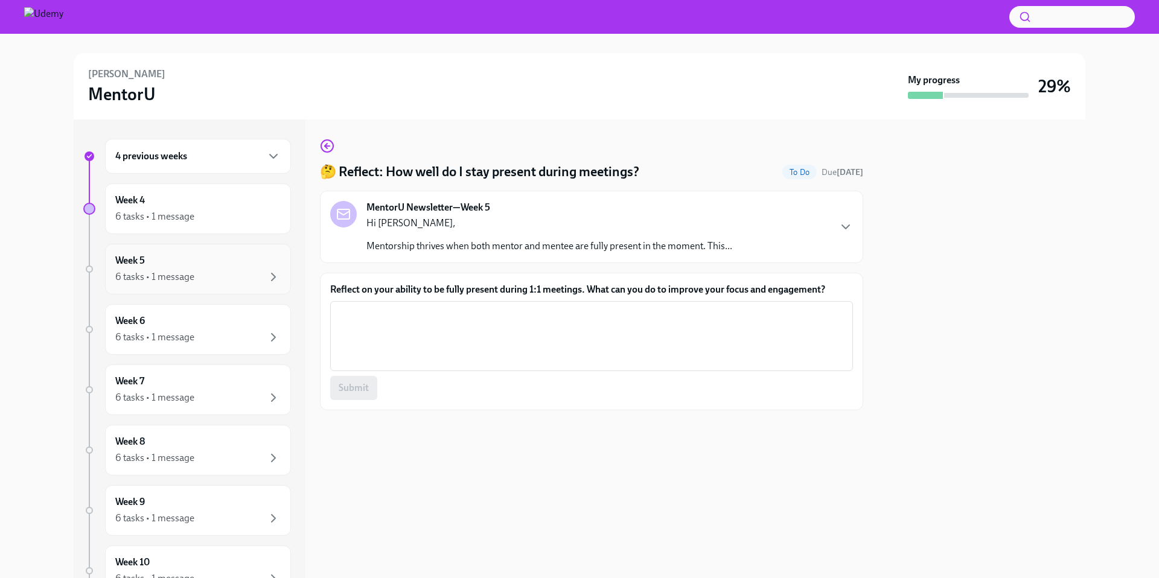
click at [251, 288] on div "Week 5 6 tasks • 1 message" at bounding box center [198, 269] width 186 height 51
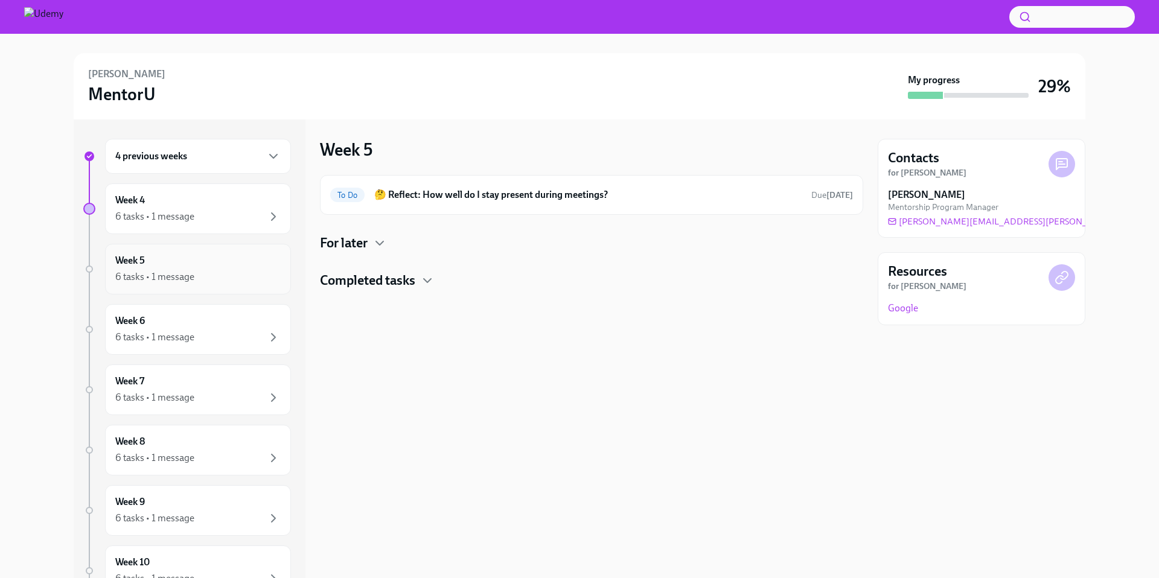
click at [207, 261] on div "Week 5 6 tasks • 1 message" at bounding box center [197, 269] width 165 height 30
click at [192, 273] on div "6 tasks • 1 message" at bounding box center [154, 276] width 79 height 13
click at [339, 235] on h4 "For later" at bounding box center [344, 243] width 48 height 18
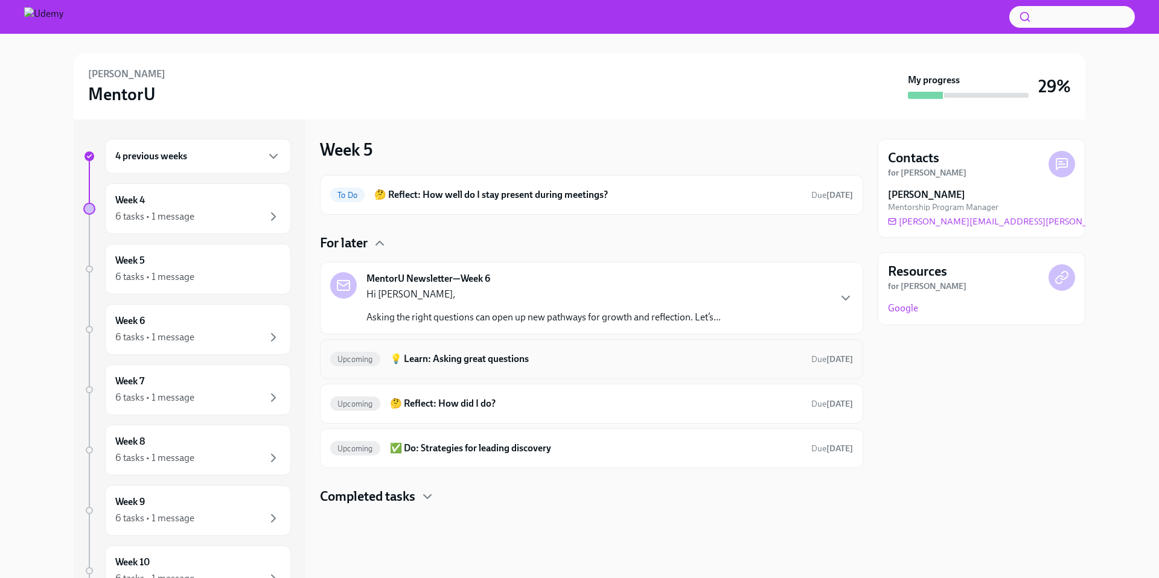
click at [552, 360] on h6 "💡 Learn: Asking great questions" at bounding box center [596, 359] width 412 height 13
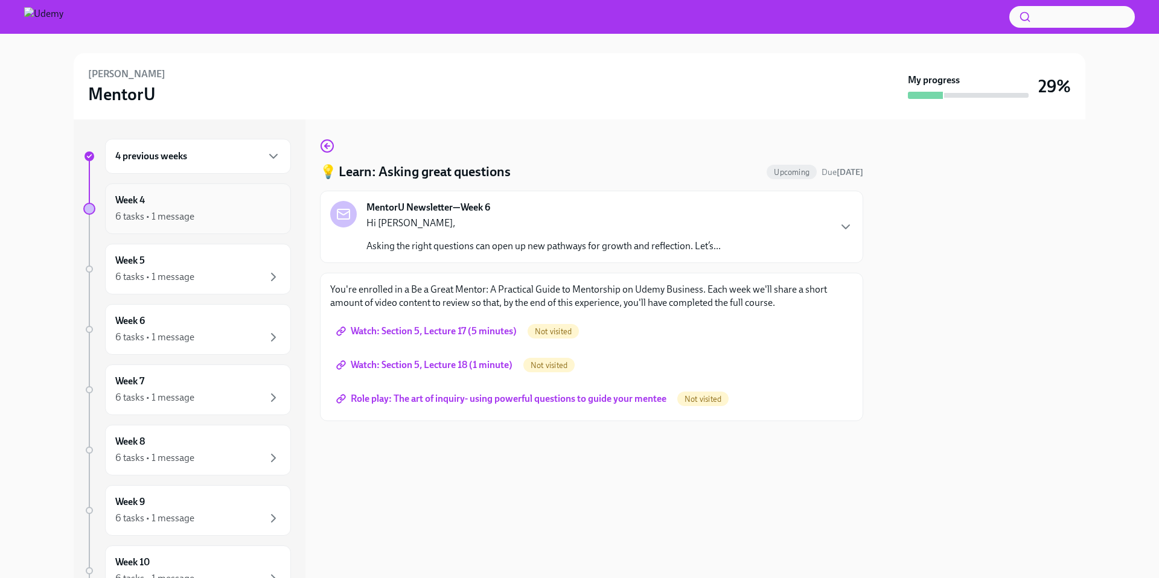
click at [202, 197] on div "Week 4 6 tasks • 1 message" at bounding box center [197, 209] width 165 height 30
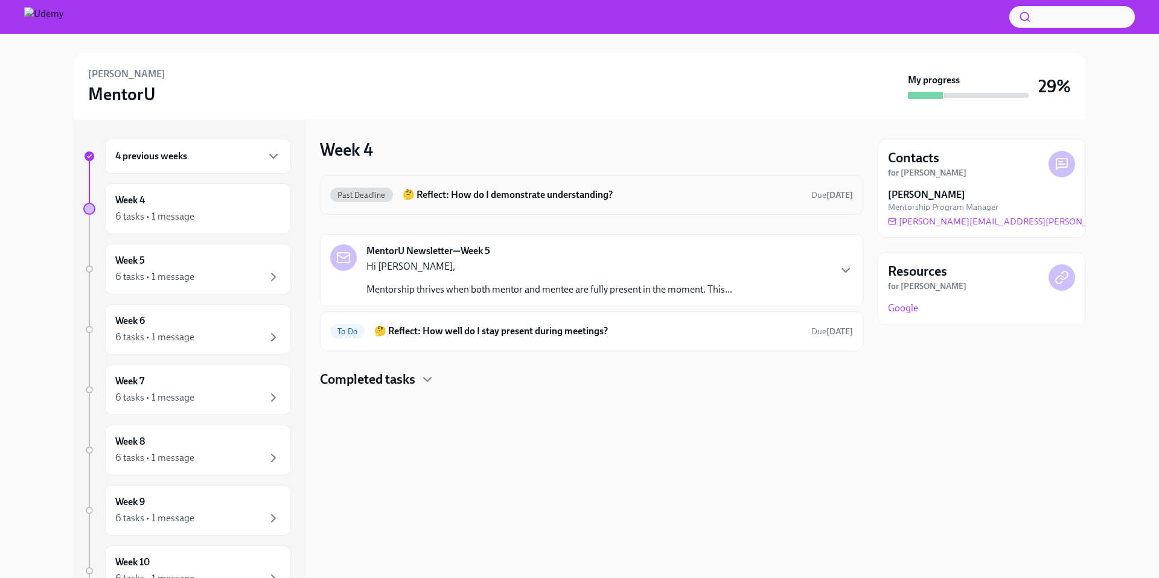
click at [535, 190] on h6 "🤔 Reflect: How do I demonstrate understanding?" at bounding box center [602, 194] width 399 height 13
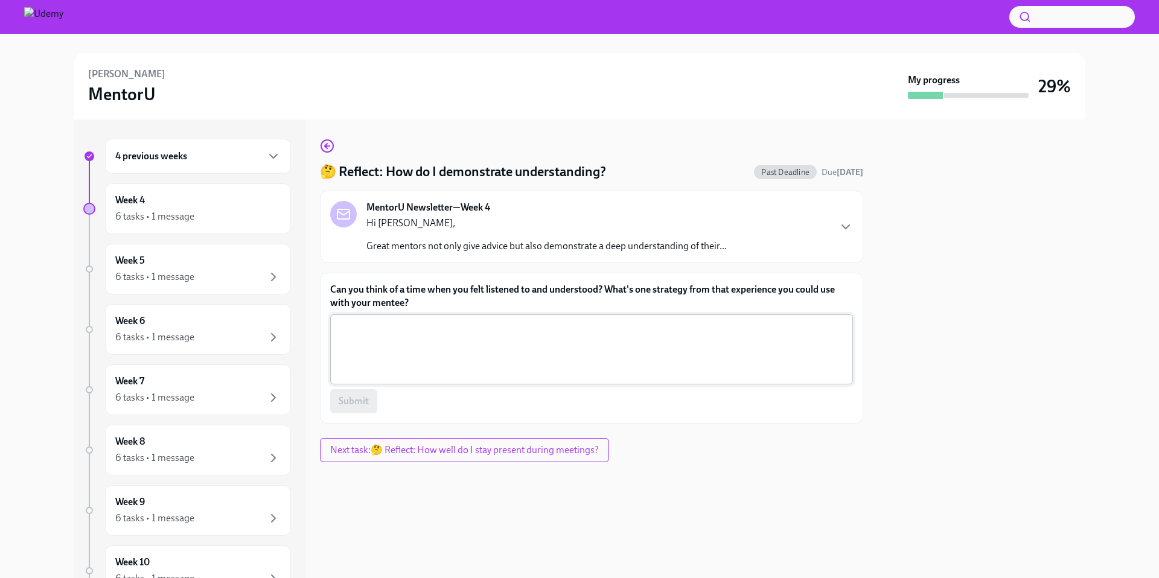
click at [406, 345] on textarea "Can you think of a time when you felt listened to and understood? What's one st…" at bounding box center [592, 350] width 508 height 58
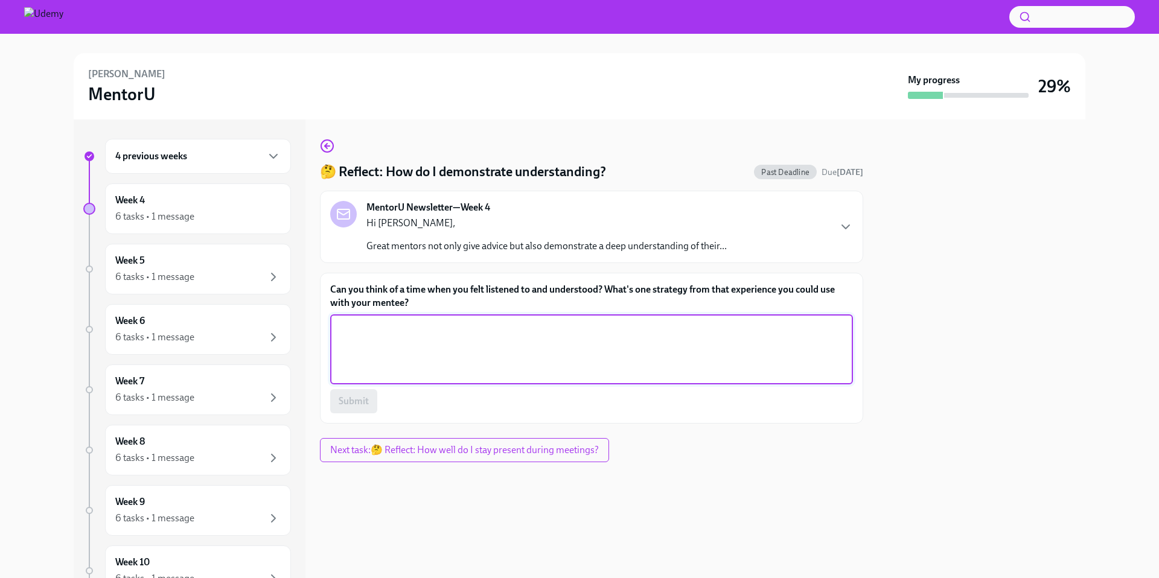
click at [253, 156] on div "4 previous weeks" at bounding box center [197, 156] width 165 height 14
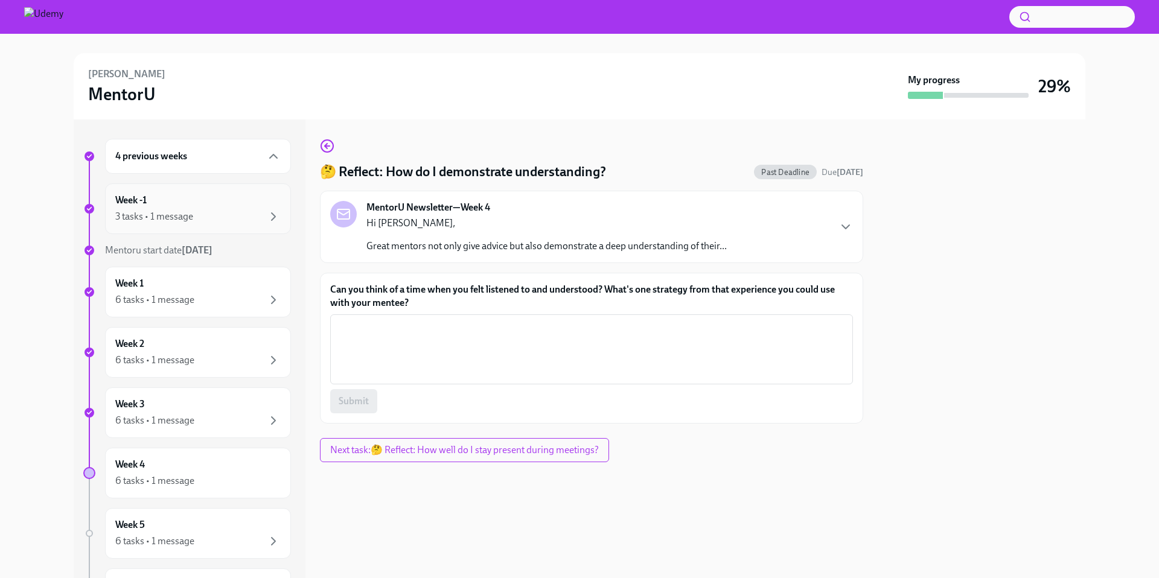
click at [274, 223] on div "Week -1 3 tasks • 1 message" at bounding box center [198, 209] width 186 height 51
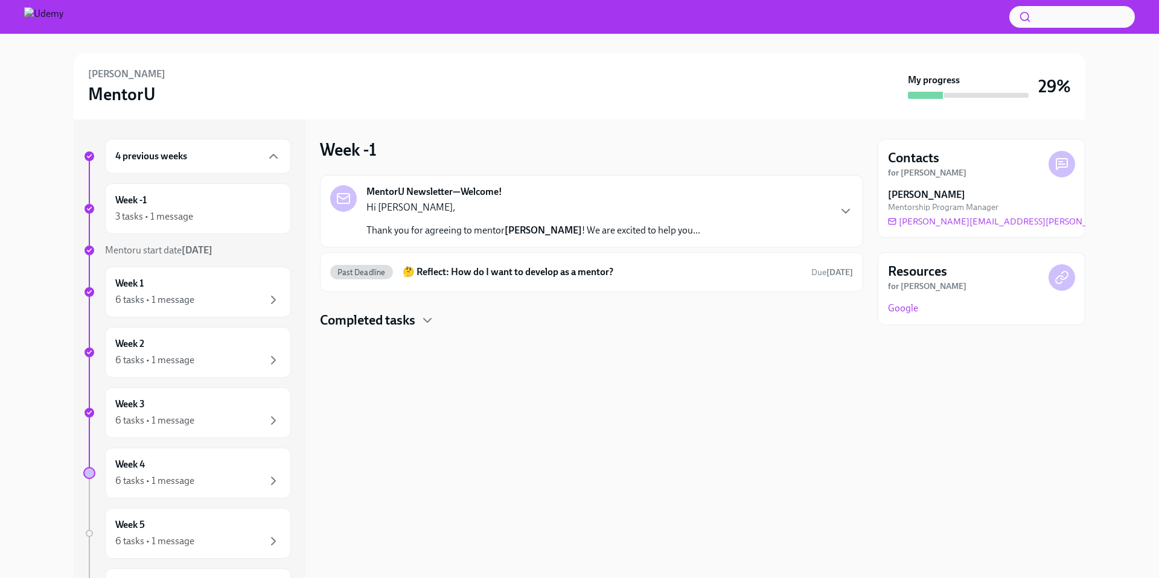
click at [914, 307] on link "Google" at bounding box center [903, 308] width 30 height 13
click at [1064, 284] on icon at bounding box center [1062, 277] width 14 height 14
click at [897, 309] on link "Google" at bounding box center [903, 308] width 30 height 13
click at [249, 219] on div "3 tasks • 1 message" at bounding box center [197, 217] width 165 height 14
click at [228, 273] on div "Week 1 6 tasks • 1 message" at bounding box center [198, 292] width 186 height 51
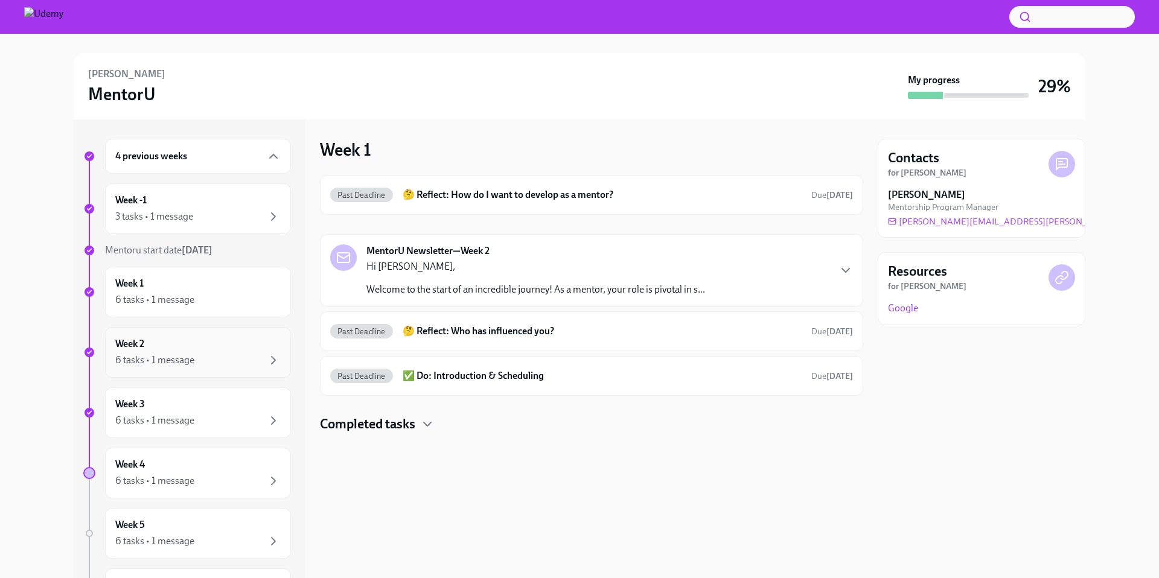
click at [197, 333] on div "Week 2 6 tasks • 1 message" at bounding box center [198, 352] width 186 height 51
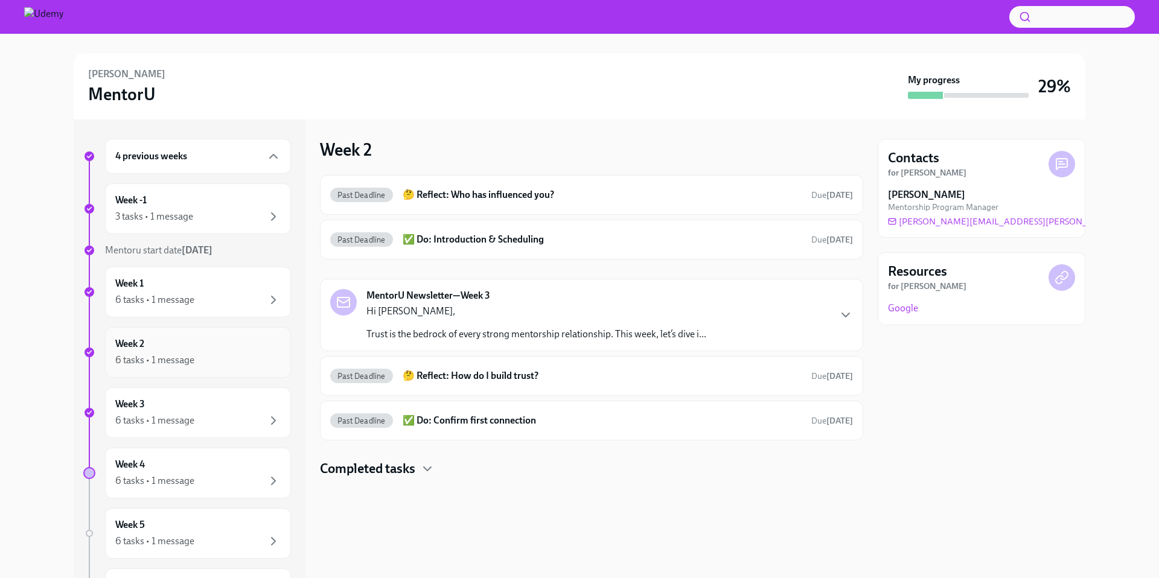
click at [203, 374] on div "Week 2 6 tasks • 1 message" at bounding box center [198, 352] width 186 height 51
click at [909, 309] on link "Google" at bounding box center [903, 308] width 30 height 13
click at [231, 188] on div "Week -1 3 tasks • 1 message" at bounding box center [198, 209] width 186 height 51
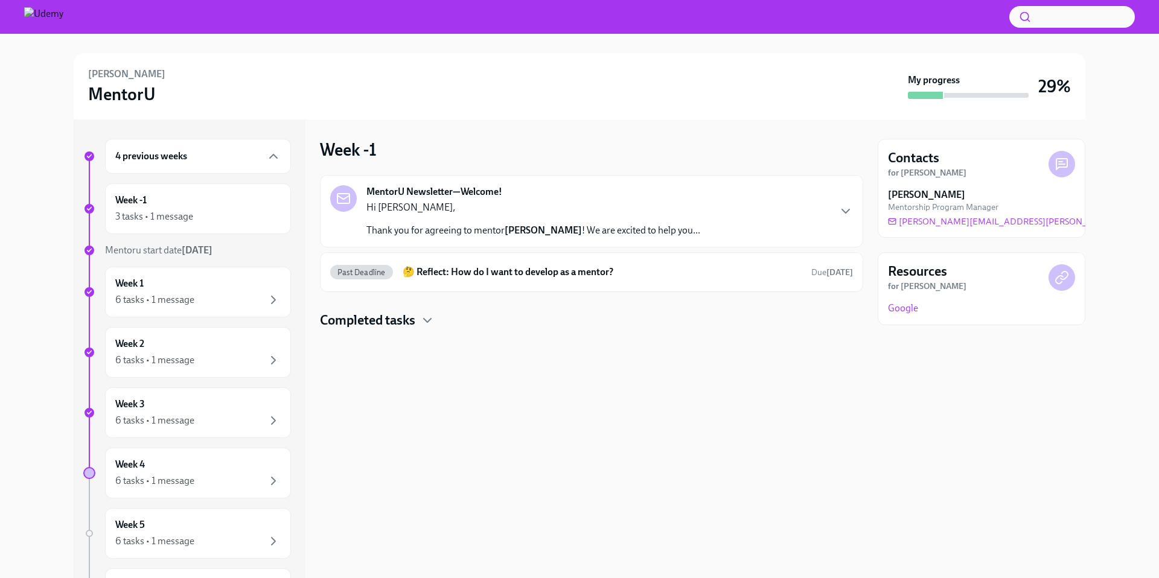
click at [153, 92] on h3 "MentorU" at bounding box center [122, 94] width 68 height 22
click at [226, 474] on div "6 tasks • 1 message" at bounding box center [197, 481] width 165 height 14
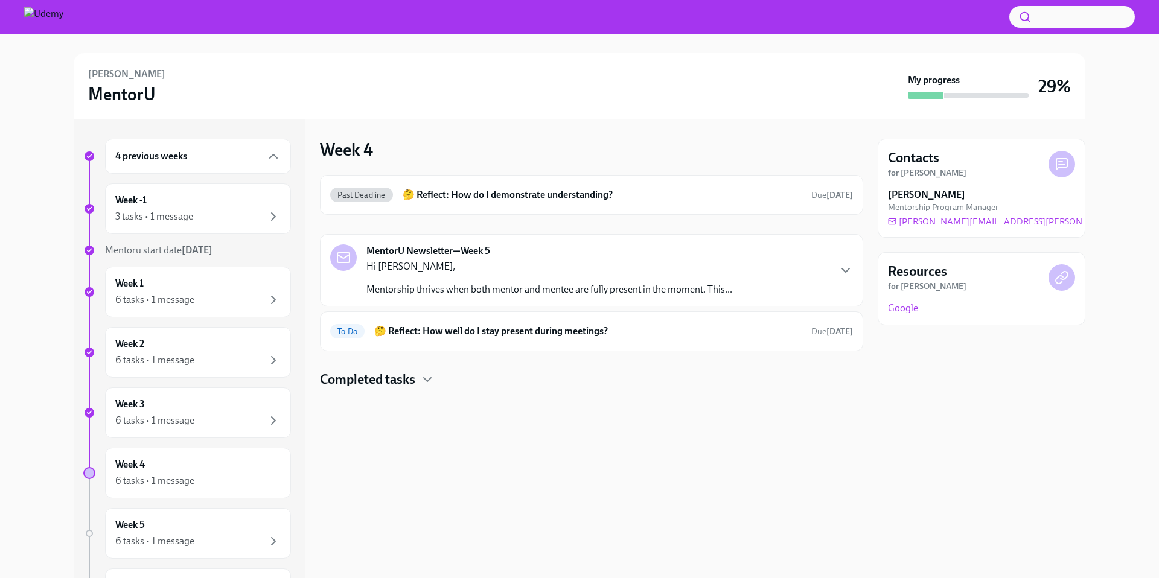
click at [1058, 274] on icon at bounding box center [1062, 277] width 14 height 14
